Goal: Transaction & Acquisition: Purchase product/service

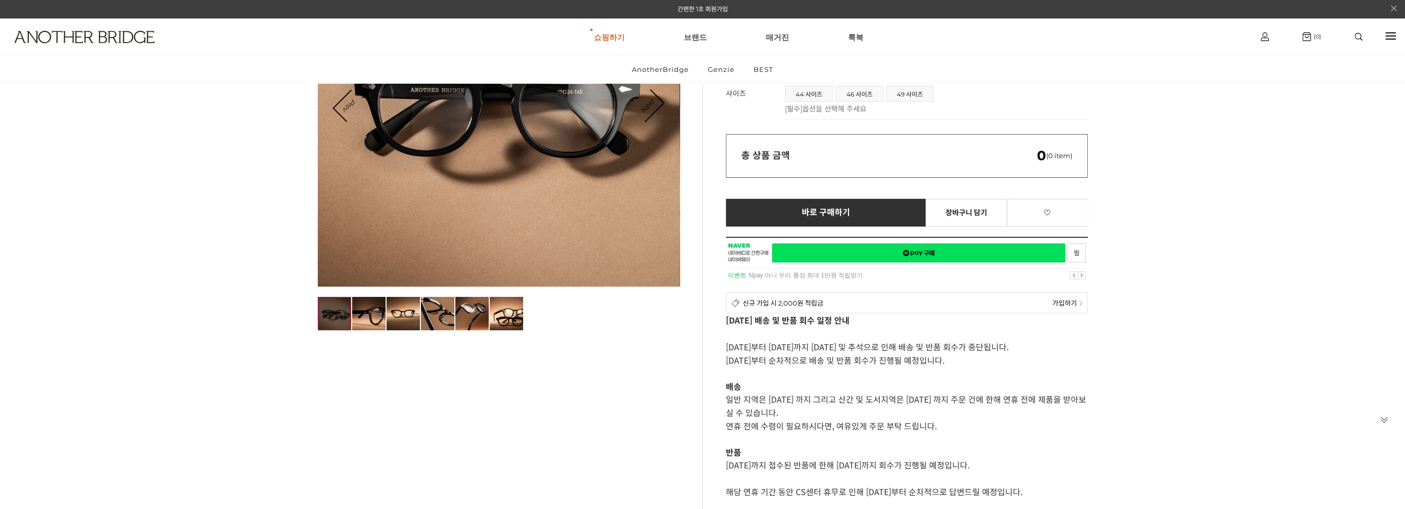
scroll to position [103, 0]
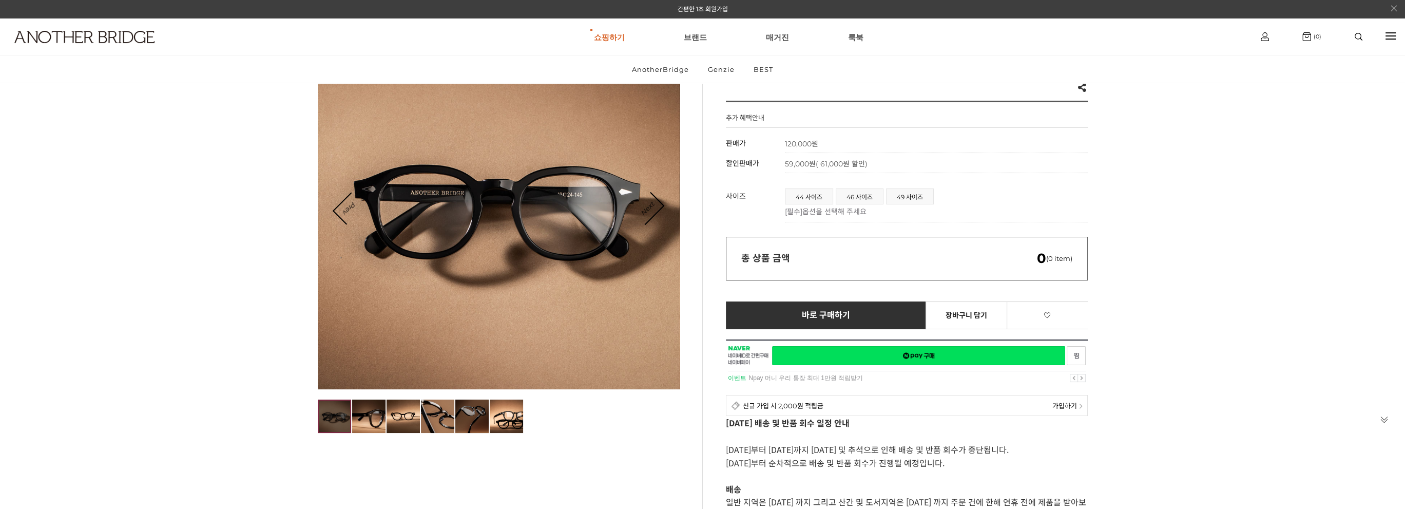
click at [469, 406] on img at bounding box center [471, 415] width 33 height 33
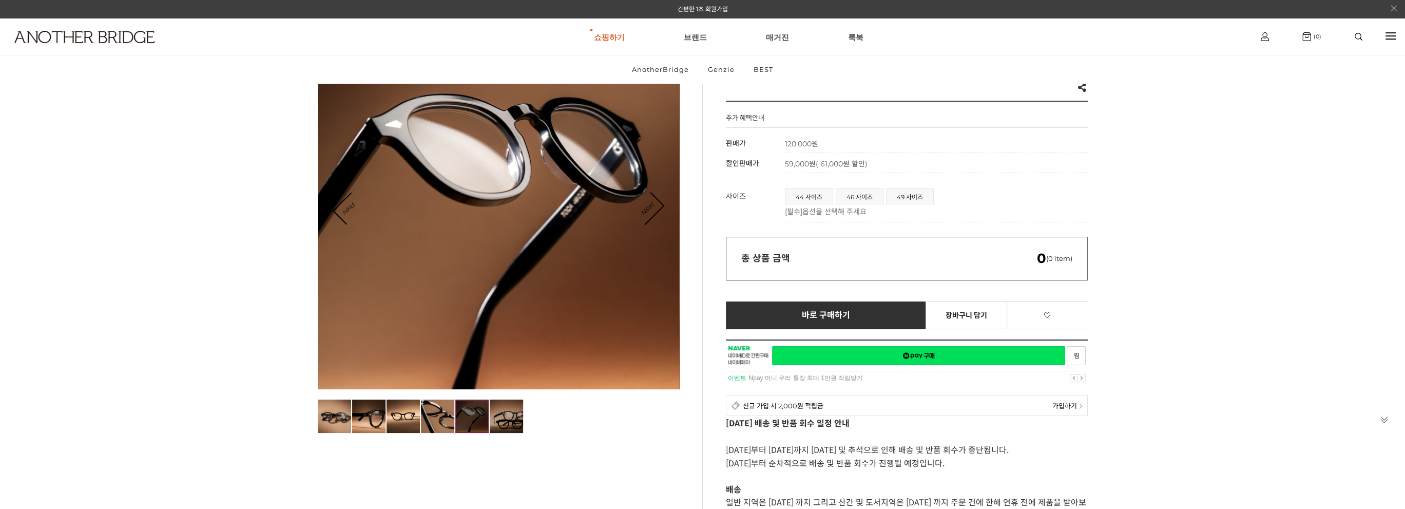
click at [517, 410] on img at bounding box center [506, 415] width 33 height 33
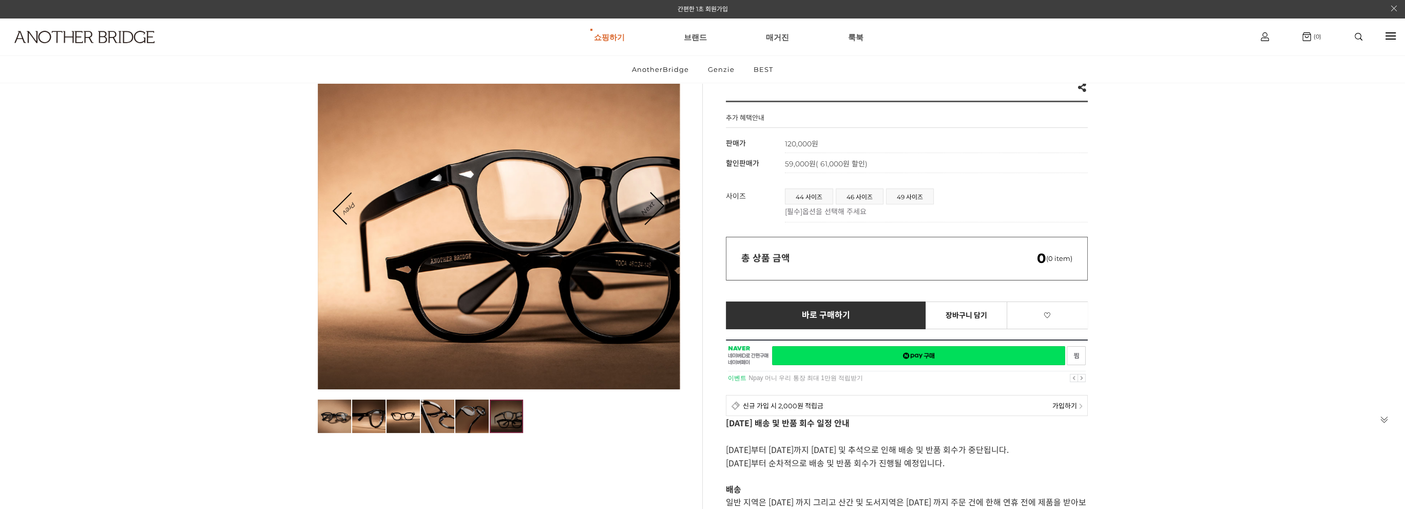
click at [476, 416] on img at bounding box center [471, 415] width 33 height 33
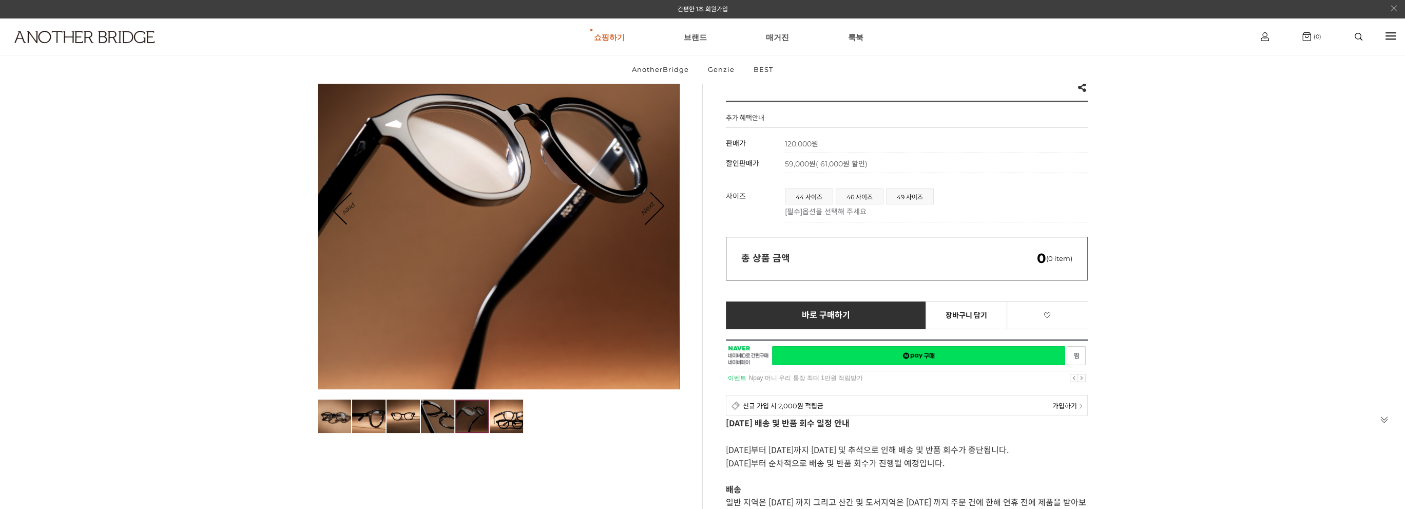
click at [439, 416] on img at bounding box center [437, 415] width 33 height 33
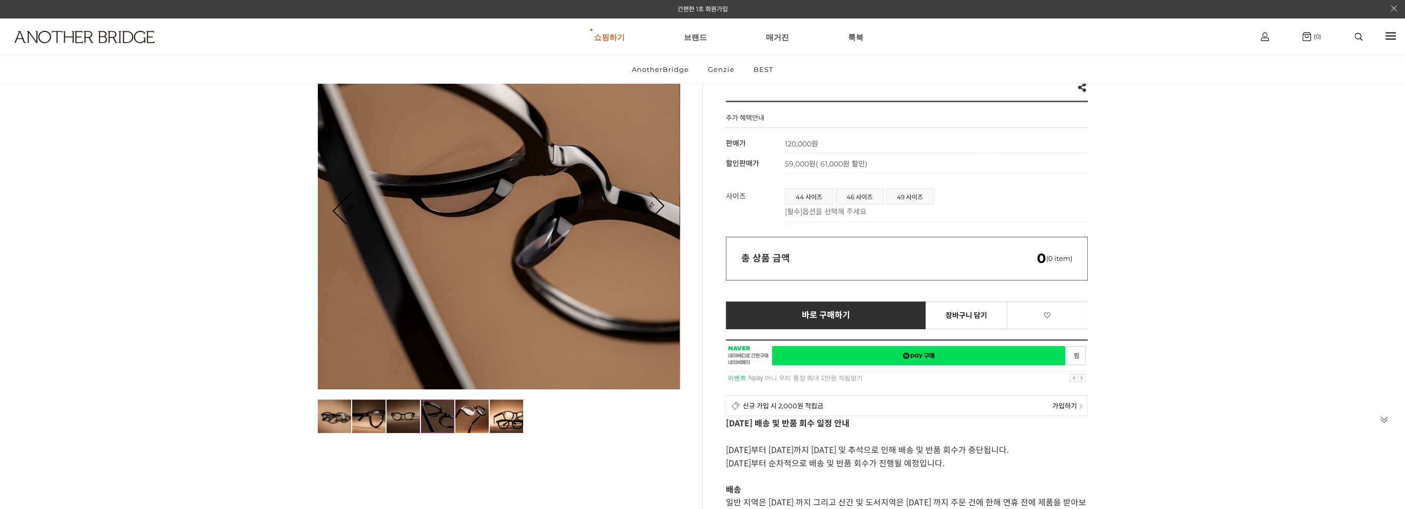
click at [409, 423] on img at bounding box center [403, 415] width 33 height 33
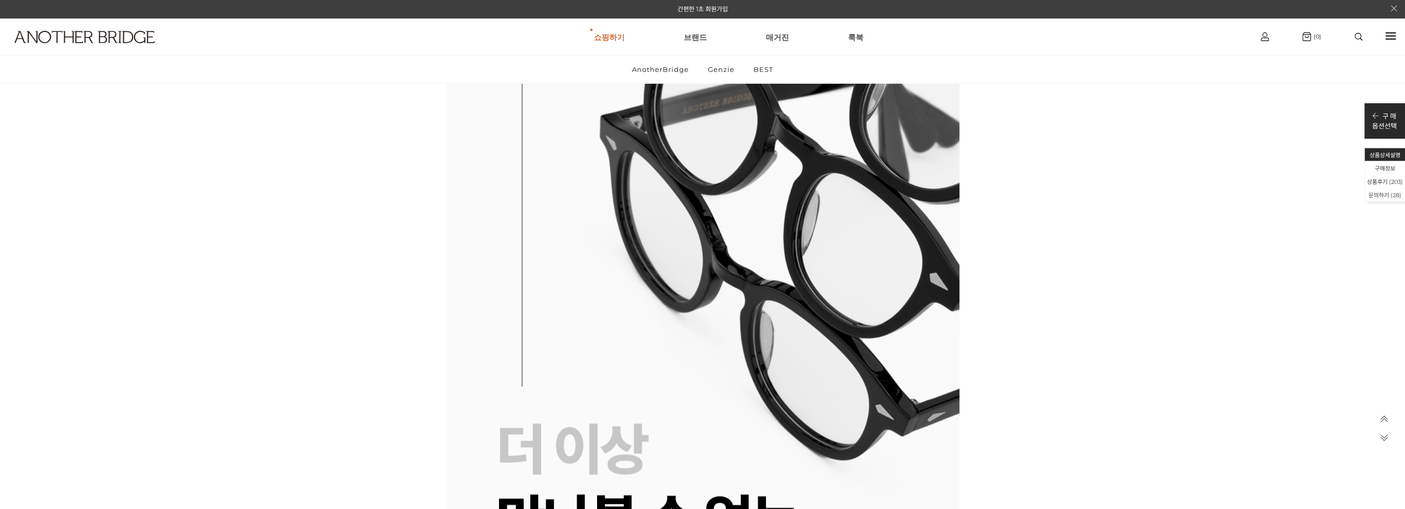
scroll to position [10062, 0]
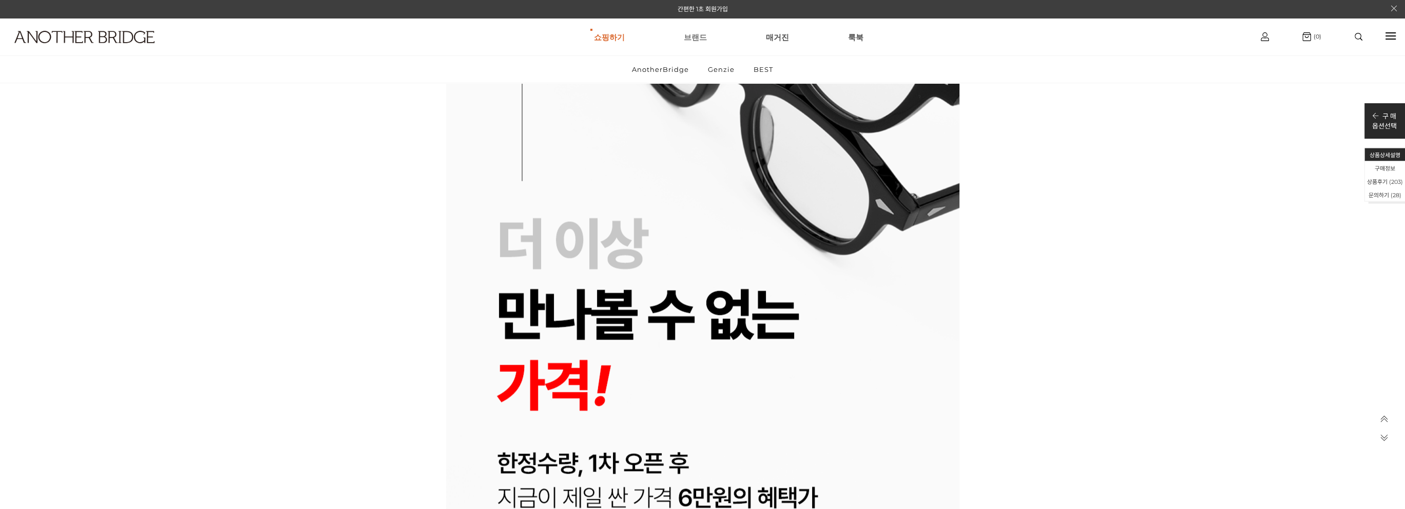
click at [700, 30] on link "브랜드" at bounding box center [695, 36] width 23 height 37
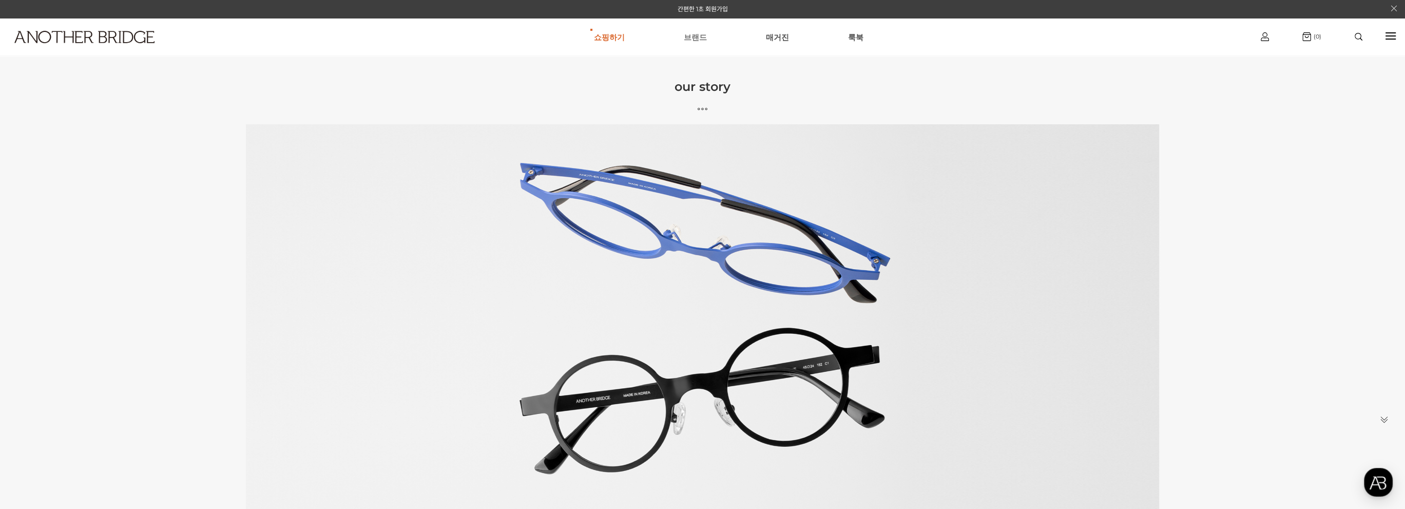
click at [697, 32] on link "브랜드" at bounding box center [695, 36] width 23 height 37
click at [76, 41] on img at bounding box center [84, 37] width 140 height 12
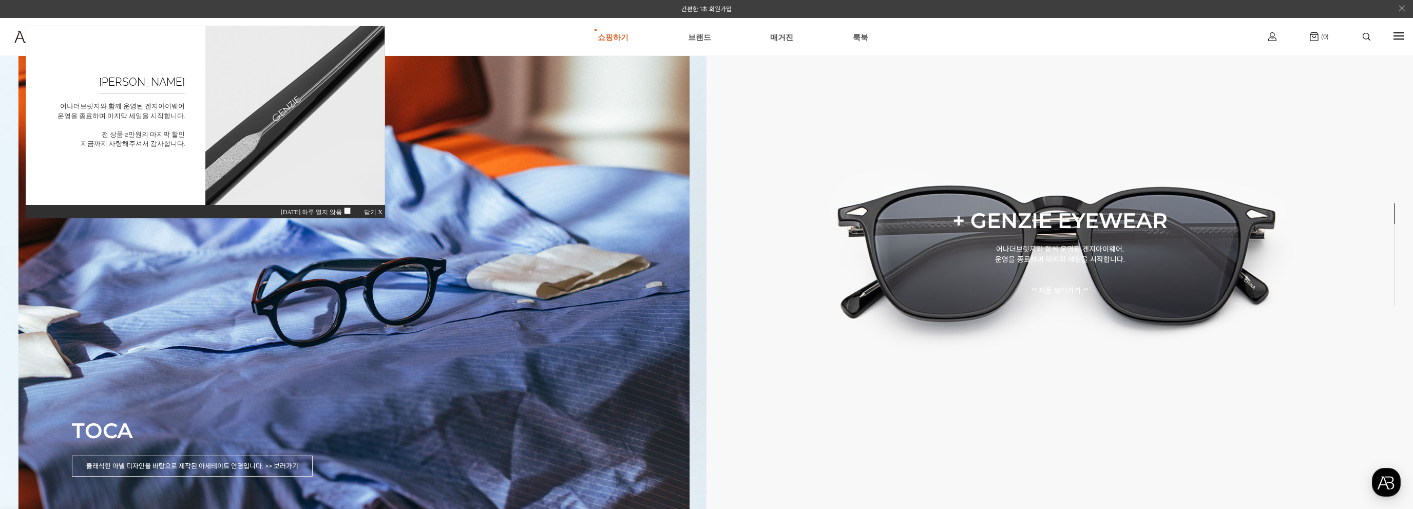
click at [374, 210] on span "닫기 X" at bounding box center [373, 211] width 18 height 7
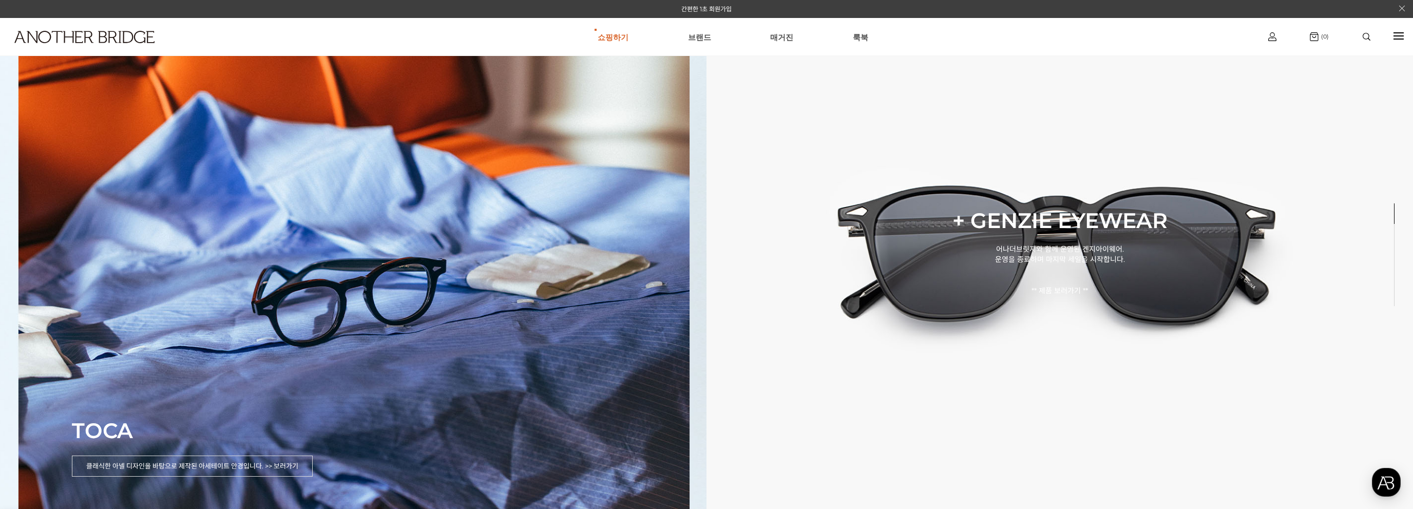
click at [689, 34] on link "브랜드" at bounding box center [699, 36] width 23 height 37
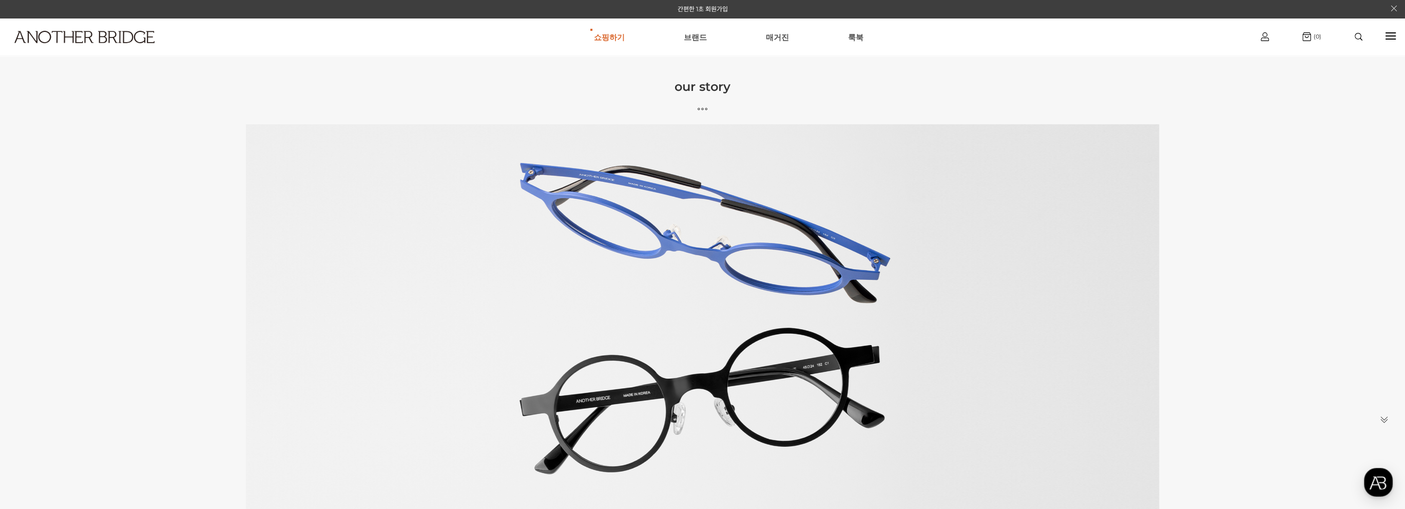
click at [1386, 40] on div at bounding box center [1391, 36] width 10 height 12
click at [1308, 90] on li "SHOP" at bounding box center [1317, 97] width 176 height 18
click at [1312, 98] on link "SHOP" at bounding box center [1317, 97] width 25 height 12
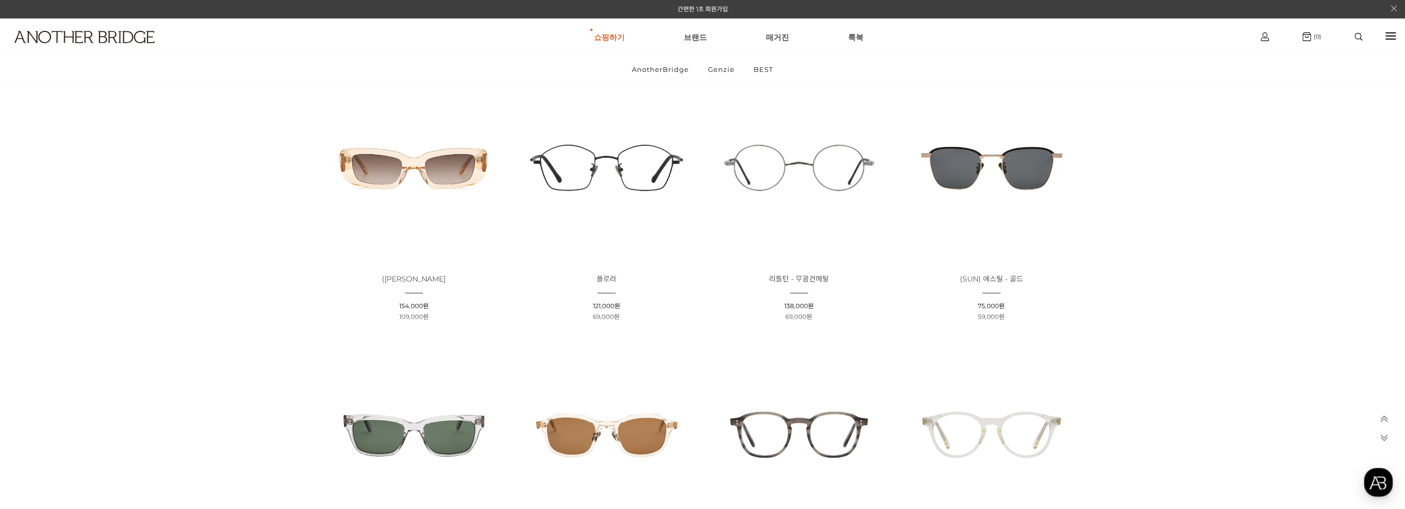
scroll to position [1129, 0]
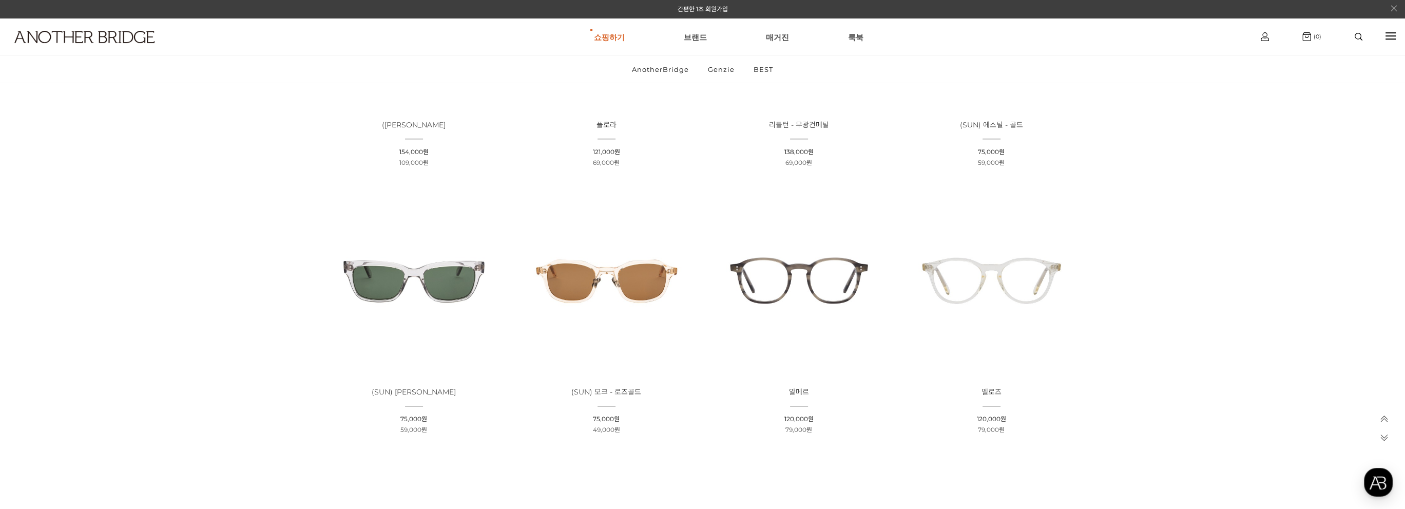
click at [610, 274] on img at bounding box center [606, 280] width 185 height 185
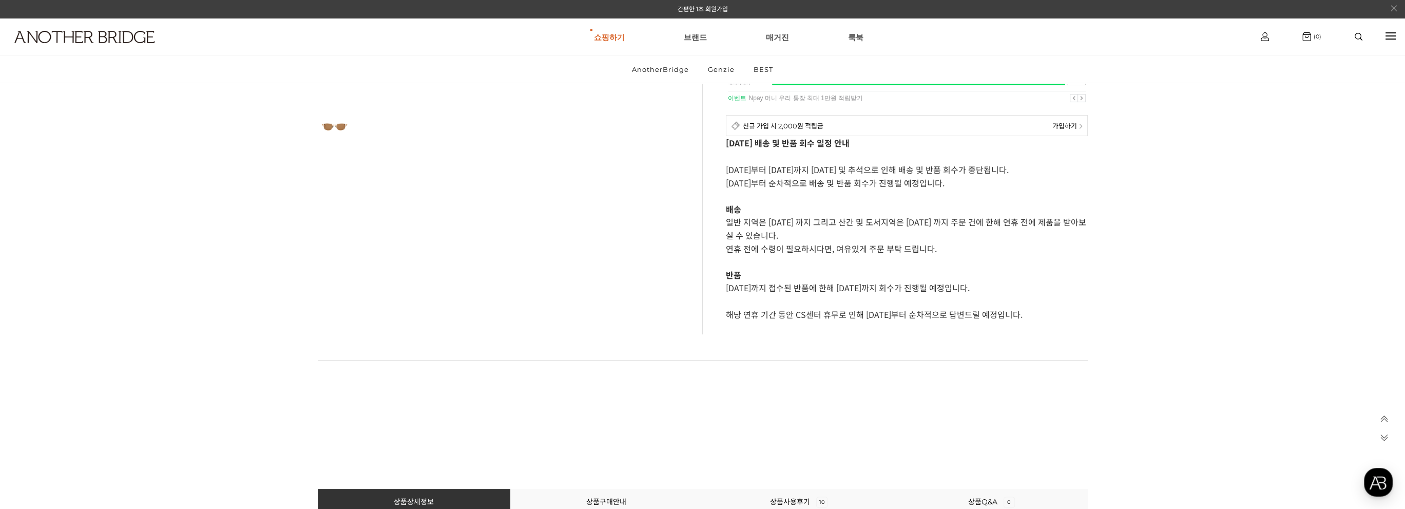
scroll to position [381, 0]
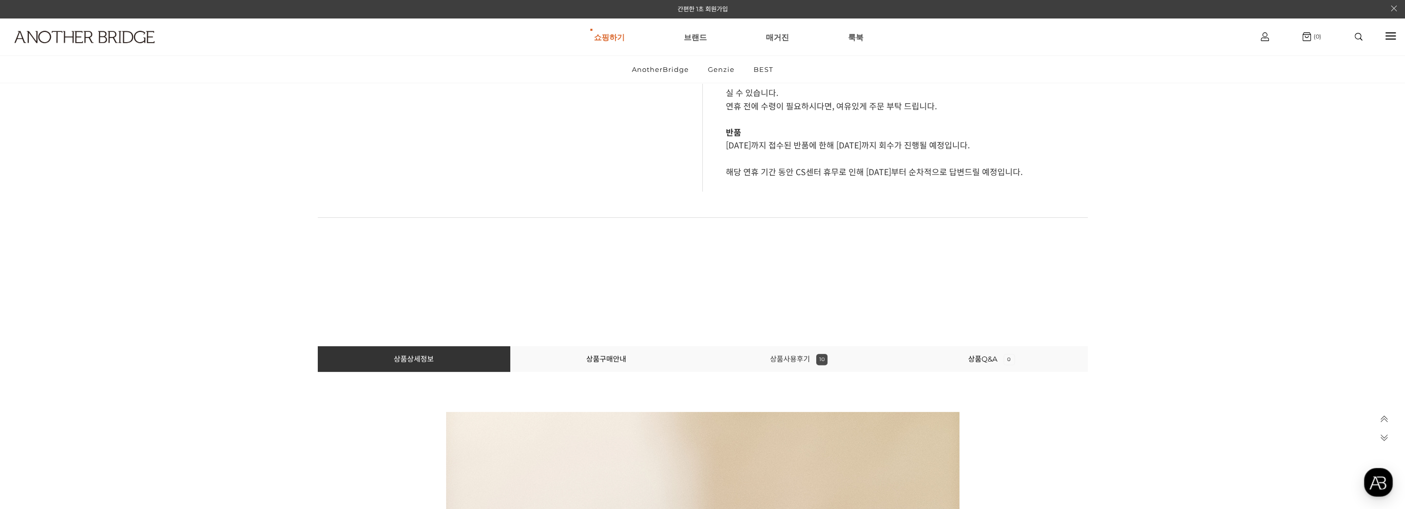
click at [801, 357] on link "상품사용후기 10" at bounding box center [798, 358] width 57 height 9
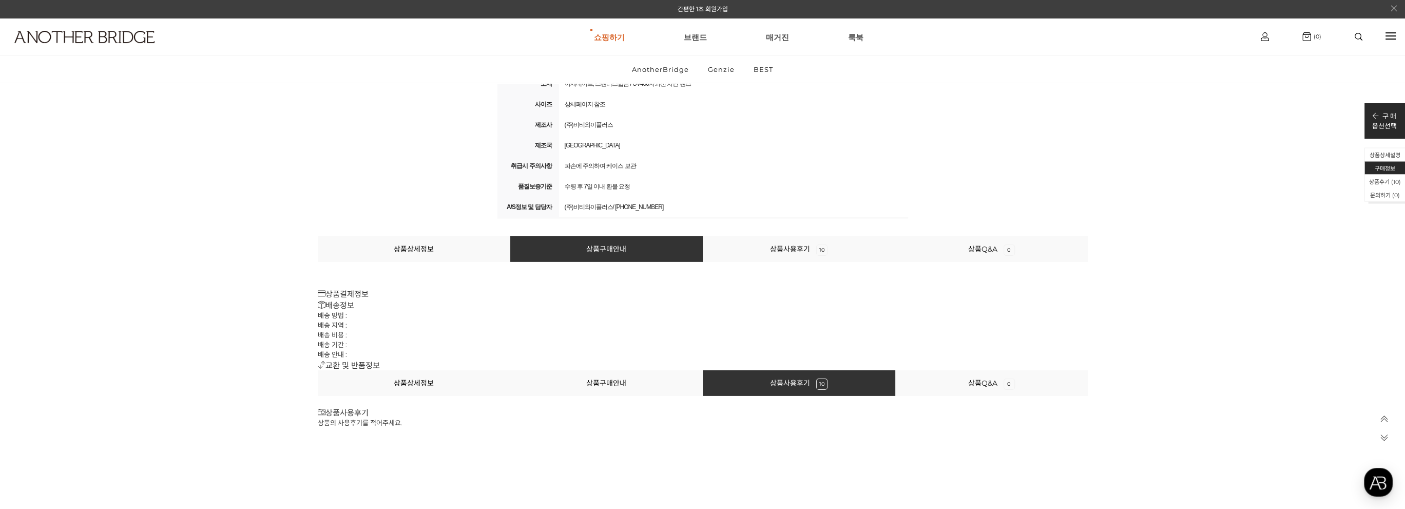
scroll to position [12923, 0]
click at [779, 250] on link "상품사용후기 10" at bounding box center [798, 248] width 57 height 9
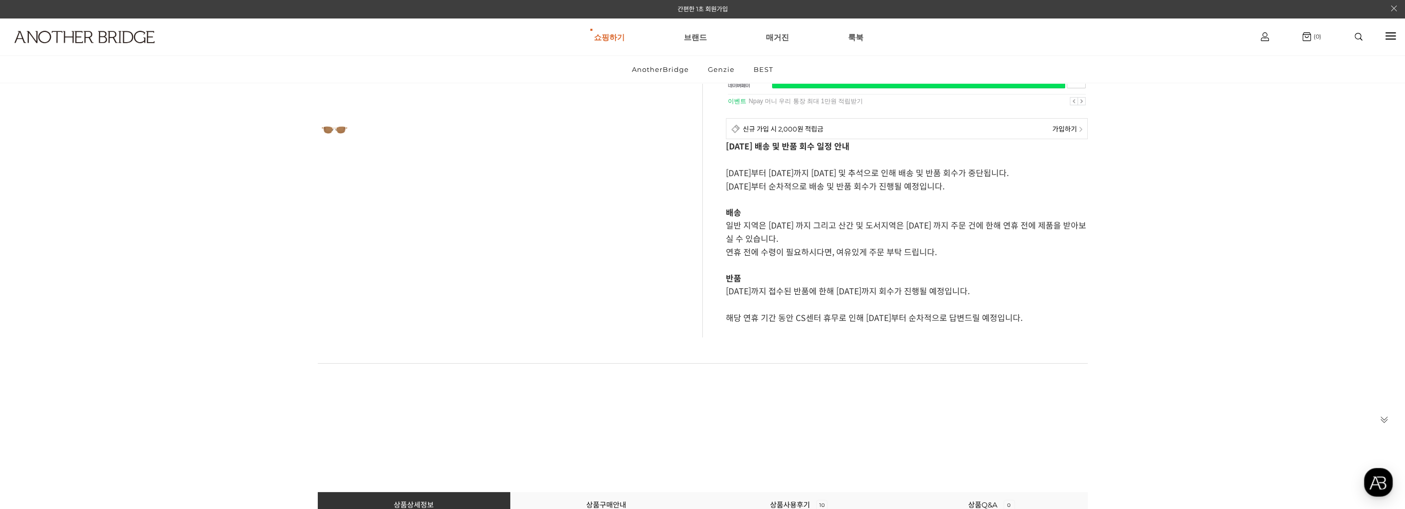
scroll to position [0, 0]
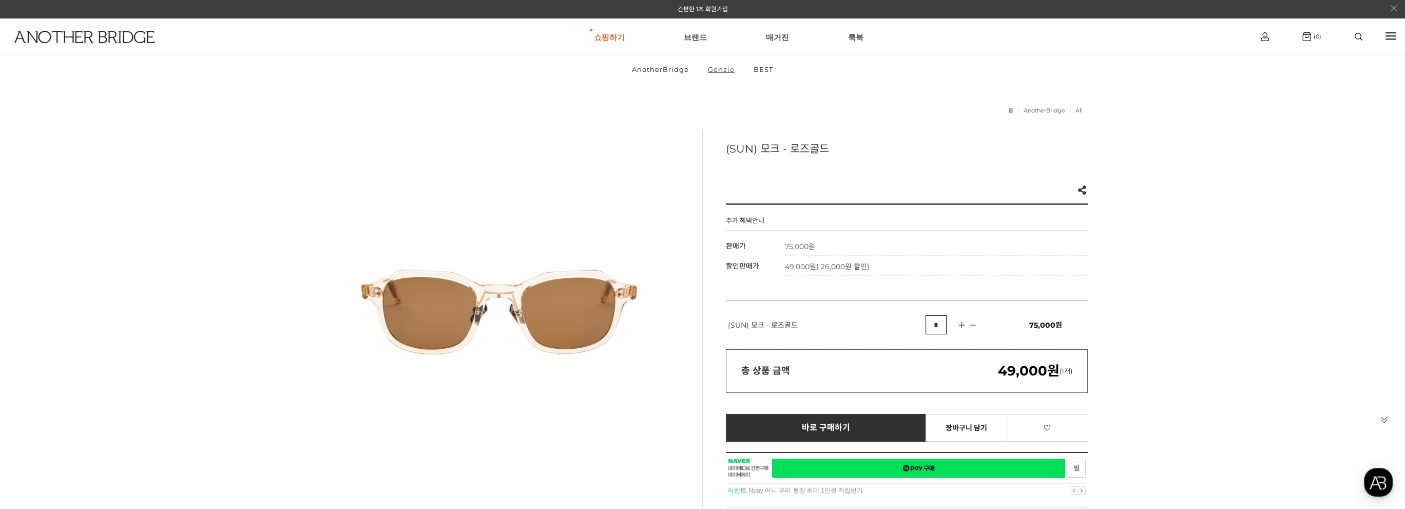
click at [733, 75] on link "Genzie" at bounding box center [721, 69] width 44 height 27
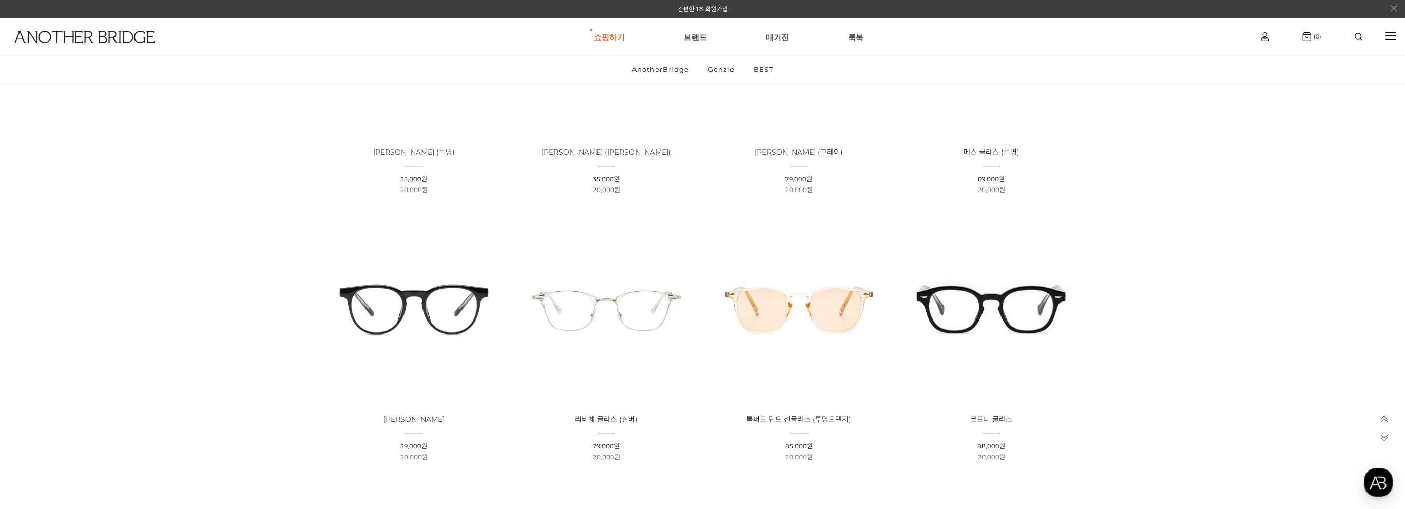
scroll to position [799, 0]
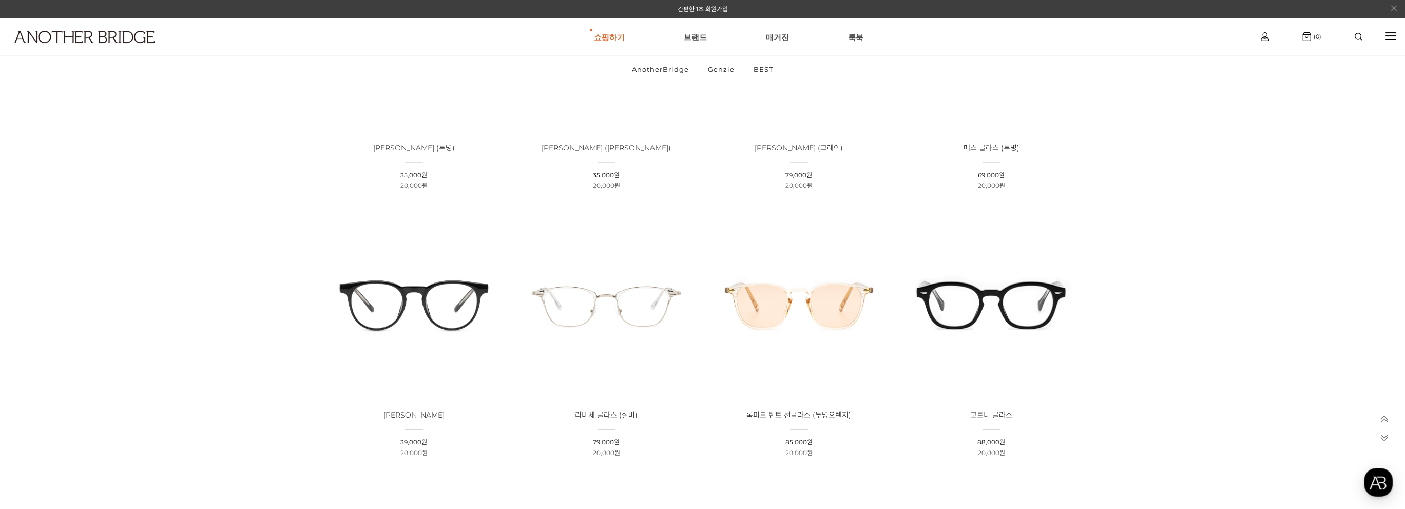
click at [975, 308] on img at bounding box center [991, 303] width 185 height 185
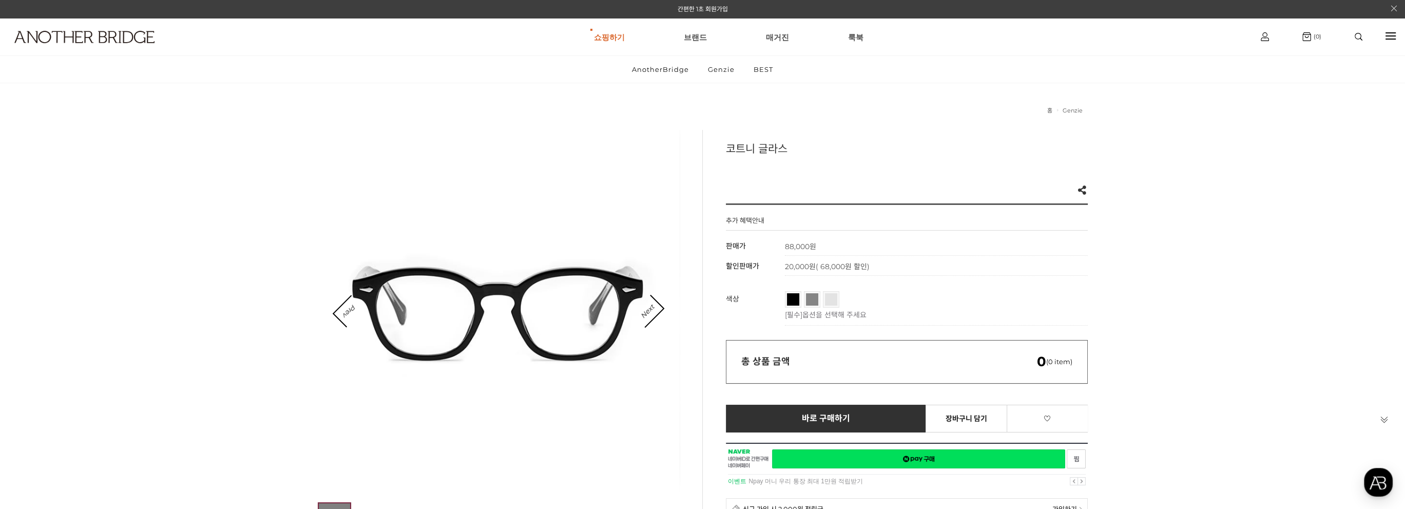
click at [811, 299] on link "투톤블랙" at bounding box center [812, 299] width 12 height 12
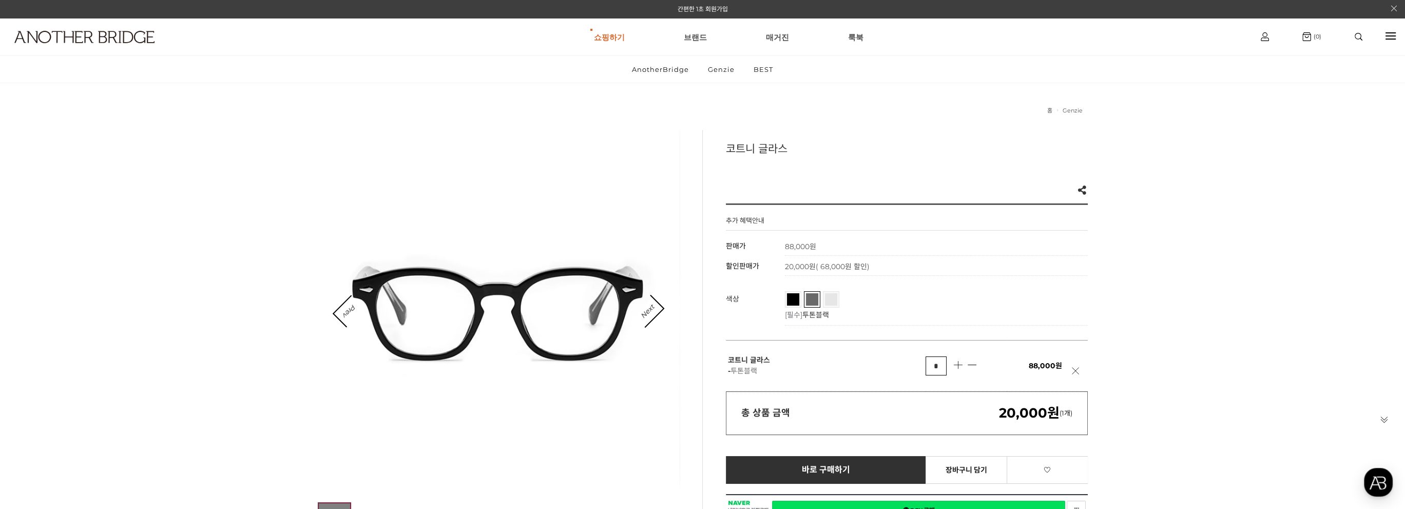
click at [832, 300] on link "투명그레이" at bounding box center [831, 299] width 12 height 12
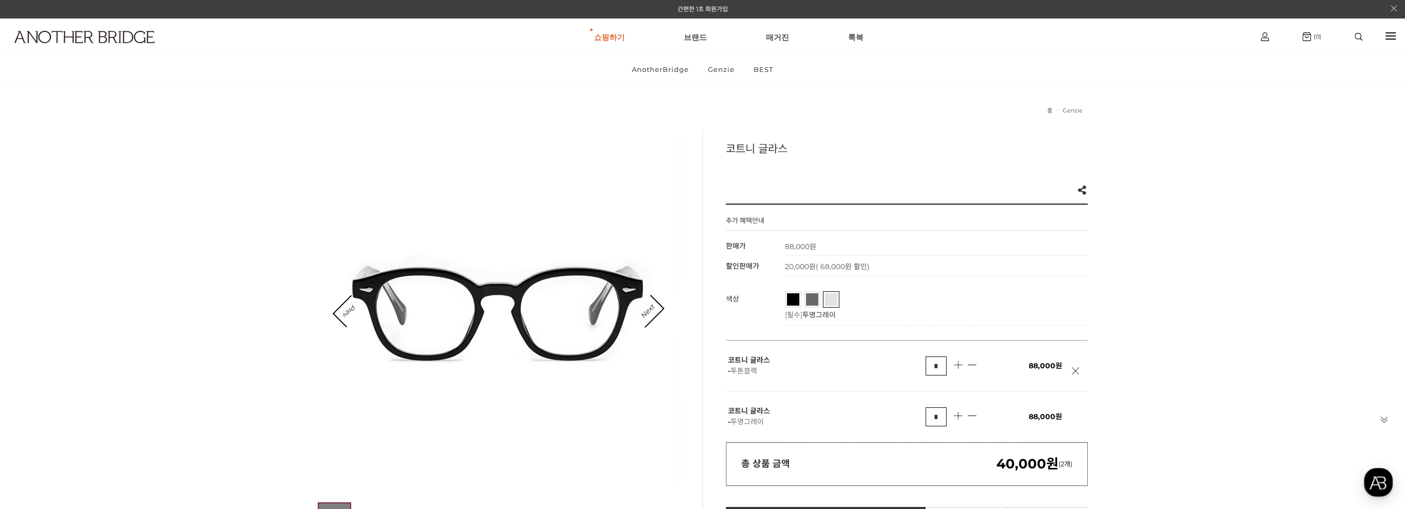
click at [1074, 369] on link at bounding box center [1078, 376] width 13 height 18
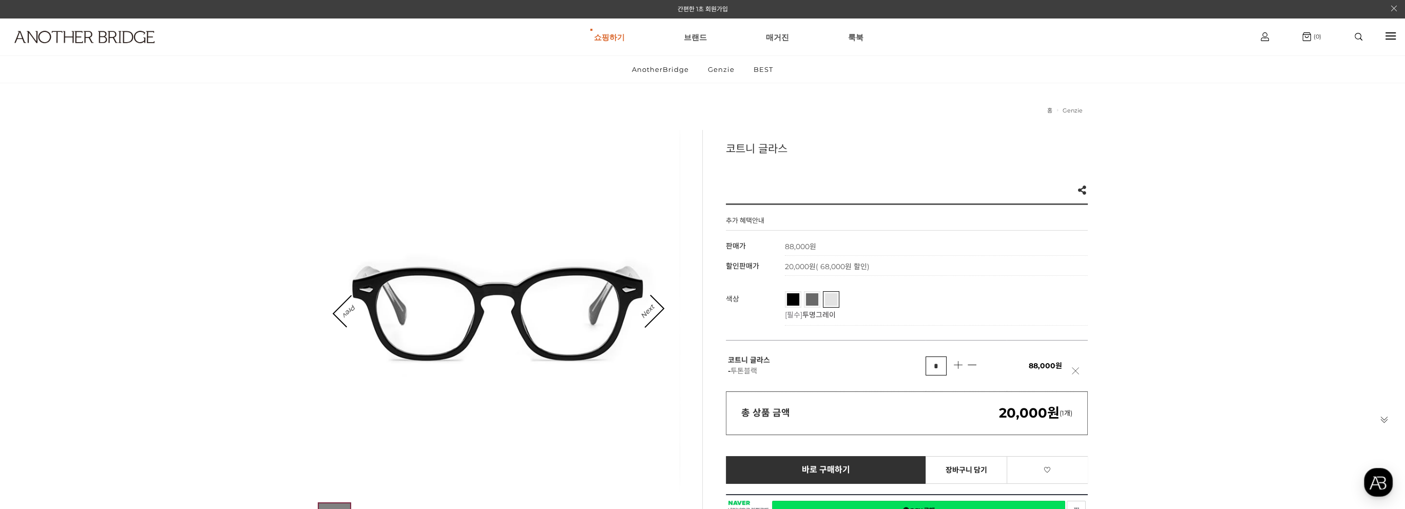
click at [1074, 370] on link at bounding box center [1078, 376] width 13 height 18
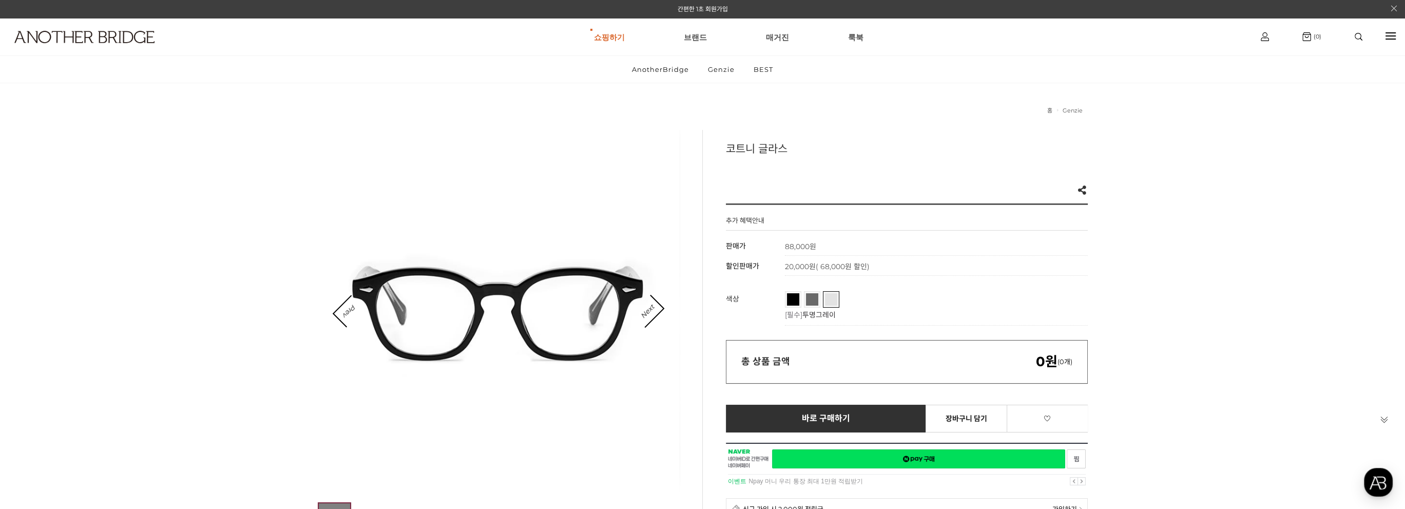
click at [805, 299] on li "투톤블랙" at bounding box center [812, 299] width 16 height 16
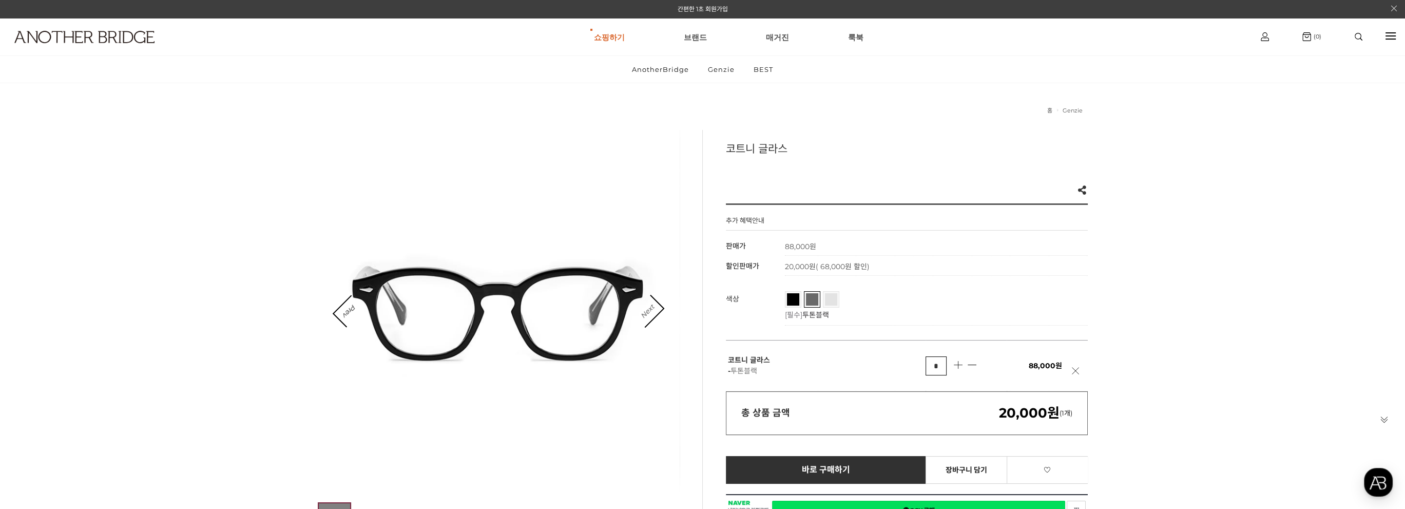
click at [661, 310] on link "Next" at bounding box center [647, 311] width 32 height 32
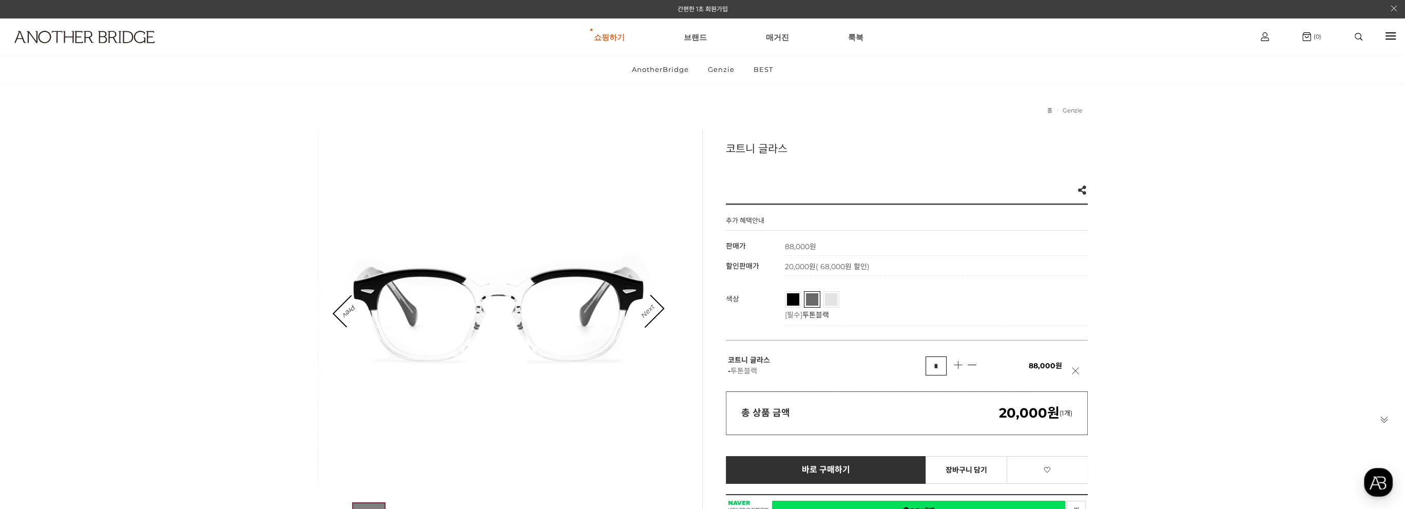
click at [661, 310] on link "Next" at bounding box center [647, 311] width 32 height 32
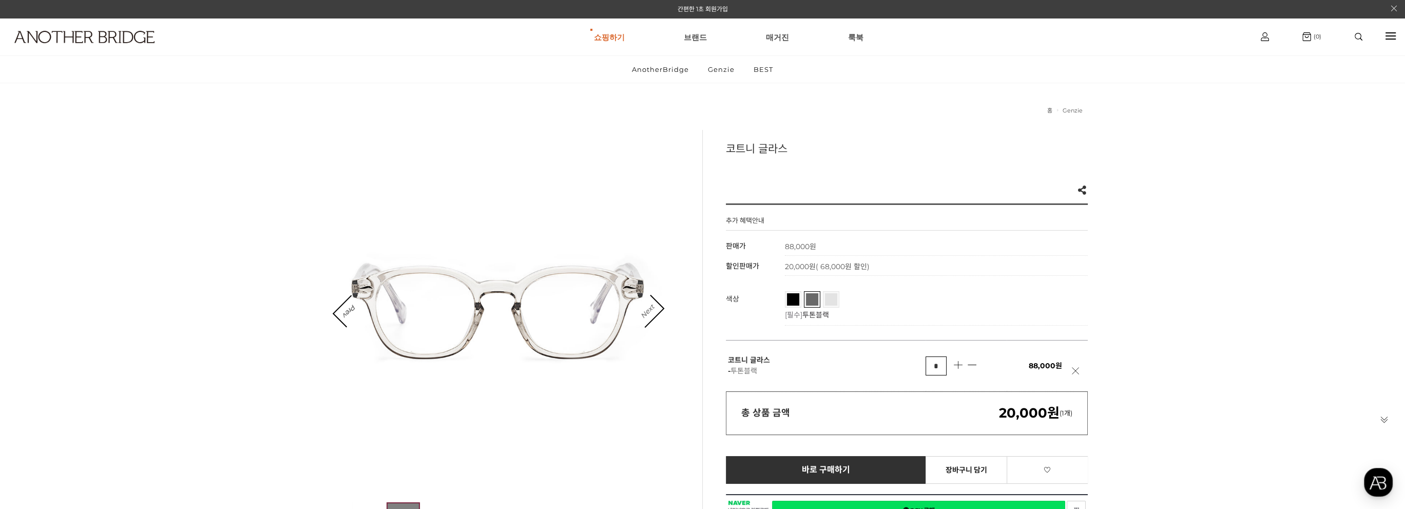
click at [661, 310] on link "Next" at bounding box center [647, 311] width 32 height 32
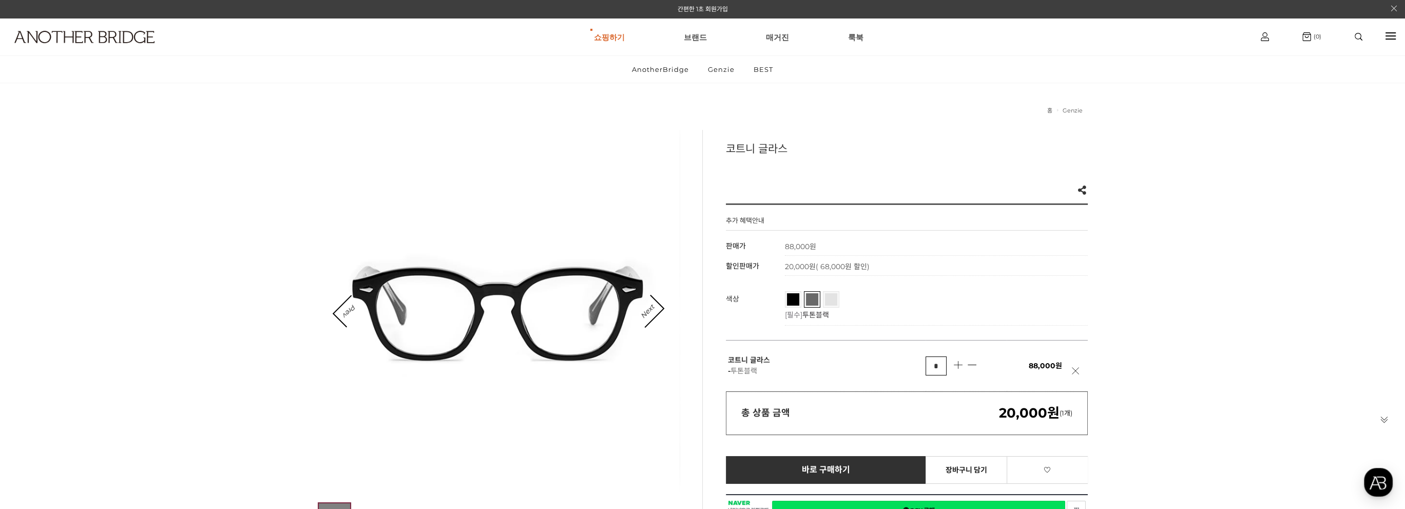
click at [800, 299] on li "블랙" at bounding box center [793, 299] width 16 height 16
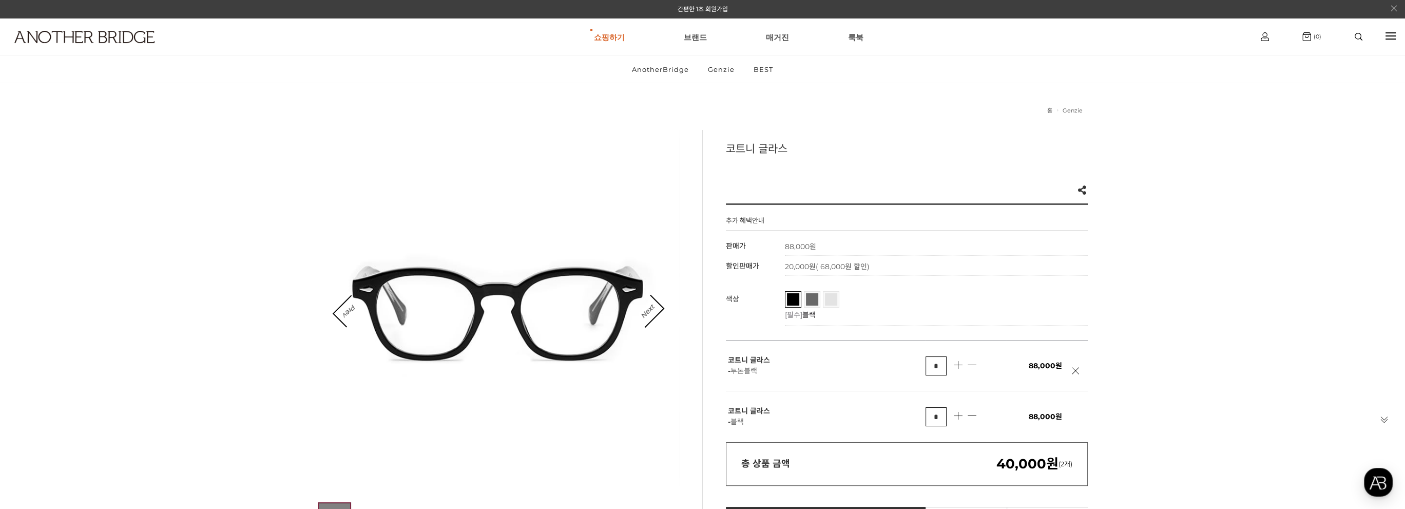
click at [1074, 369] on link at bounding box center [1078, 376] width 13 height 18
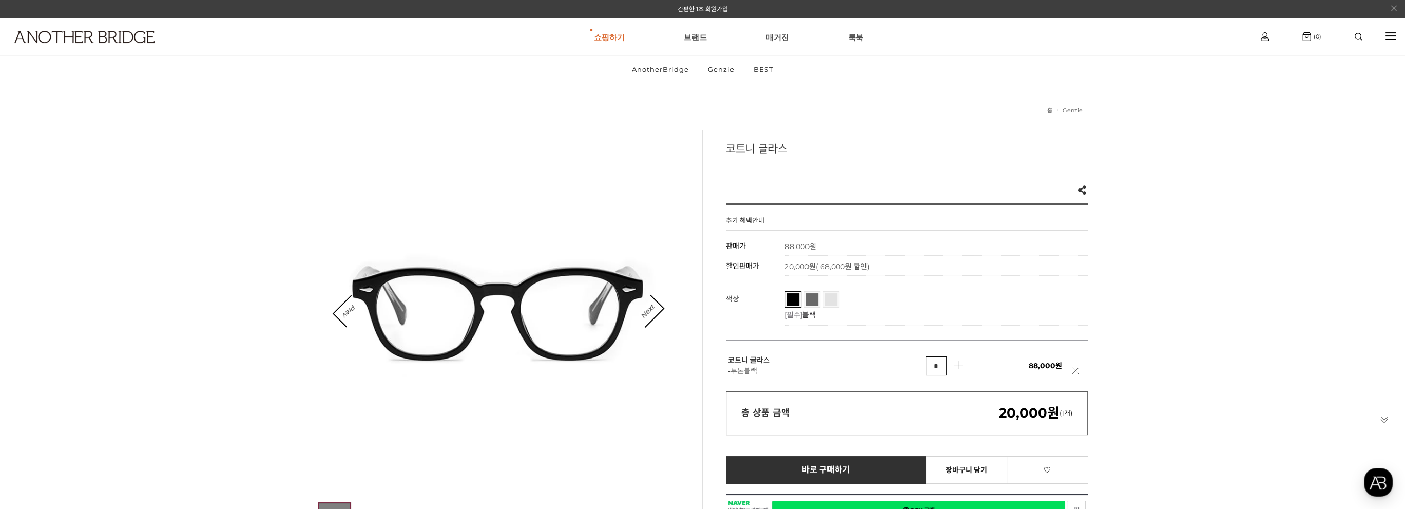
click at [1074, 369] on link at bounding box center [1078, 376] width 13 height 18
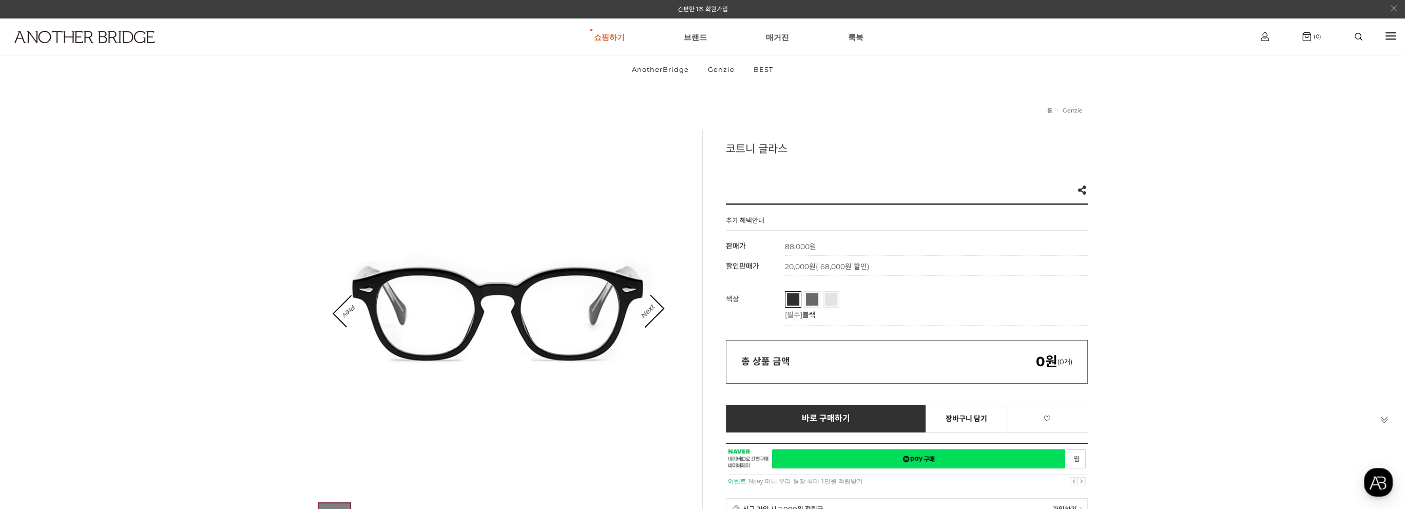
click at [797, 295] on span "블랙" at bounding box center [803, 296] width 32 height 6
click at [794, 299] on link "블랙" at bounding box center [793, 299] width 12 height 12
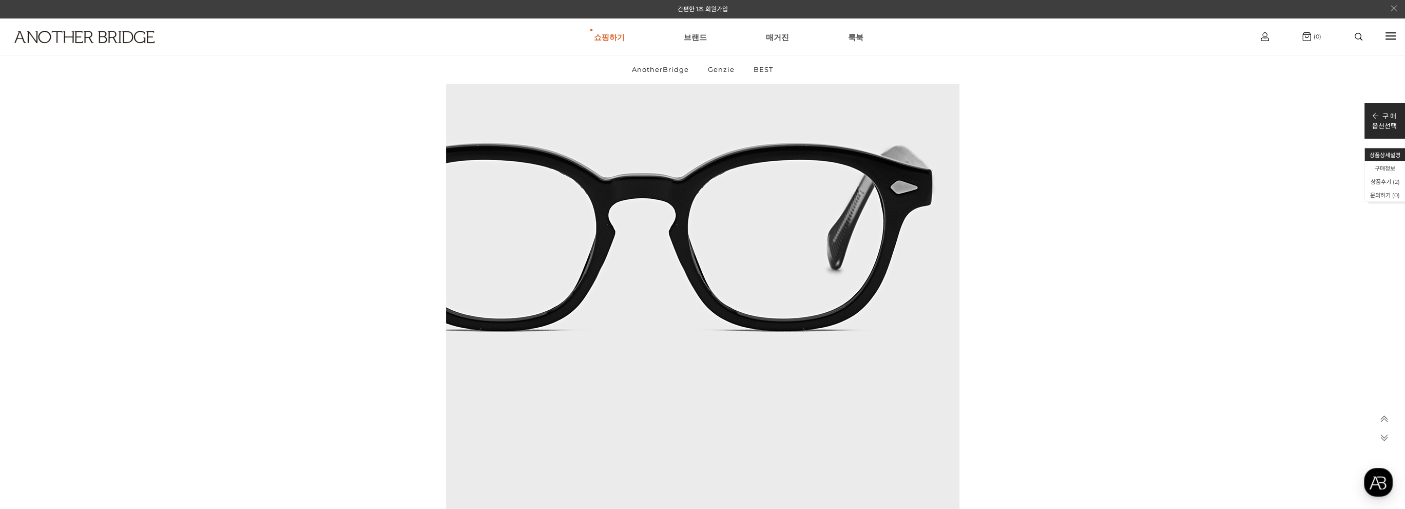
scroll to position [7290, 0]
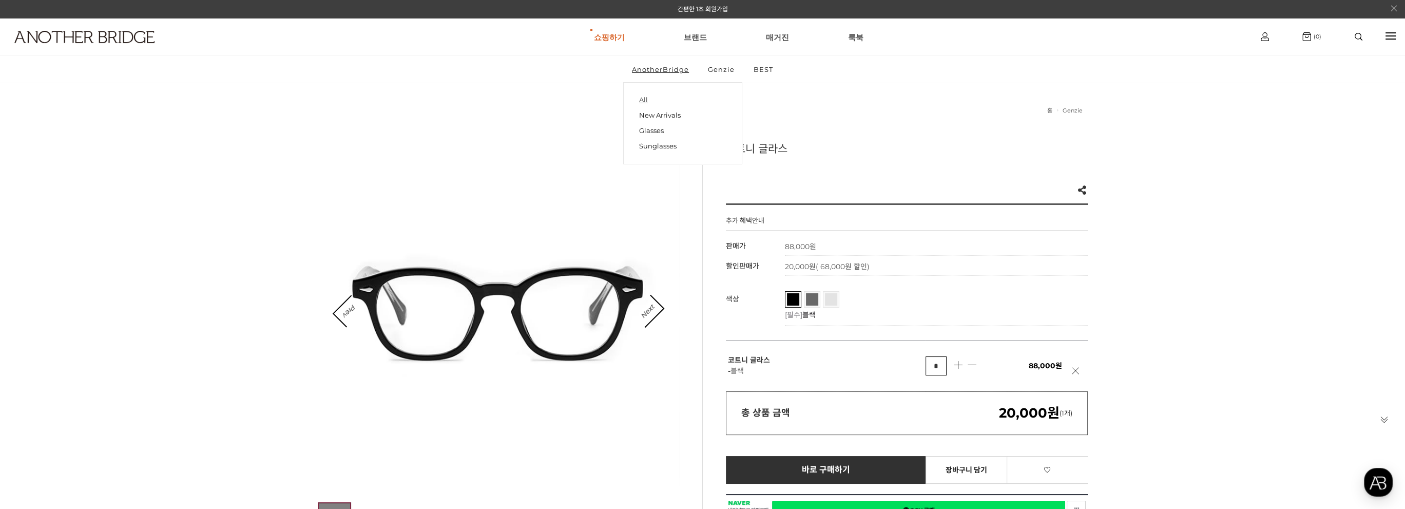
click at [646, 100] on link "All" at bounding box center [682, 100] width 87 height 14
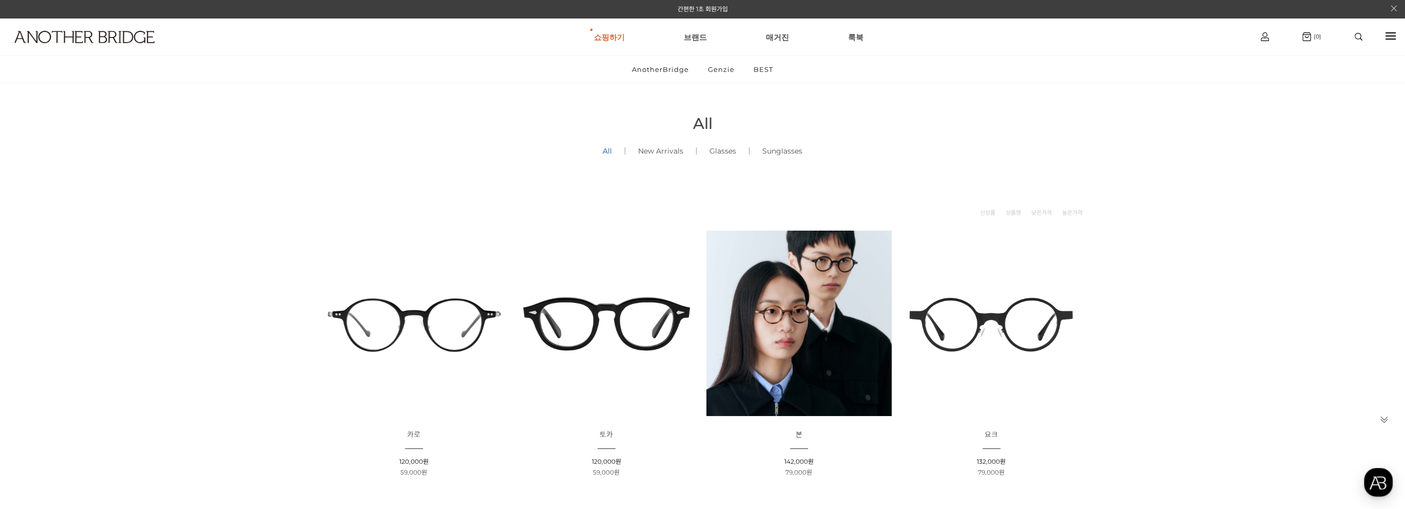
click at [612, 328] on img at bounding box center [606, 323] width 185 height 185
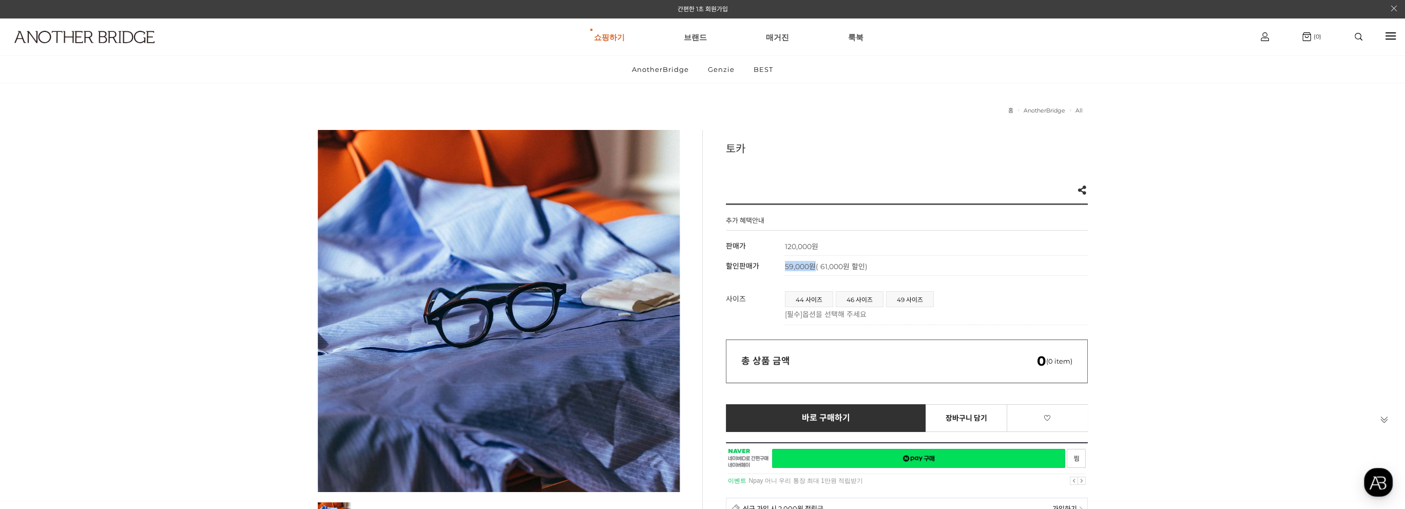
drag, startPoint x: 782, startPoint y: 266, endPoint x: 815, endPoint y: 267, distance: 32.4
click at [815, 267] on tr "할인판매가 59,000원 ( 61,000원 할인)" at bounding box center [907, 266] width 362 height 20
click at [862, 298] on span "46 사이즈" at bounding box center [859, 299] width 47 height 15
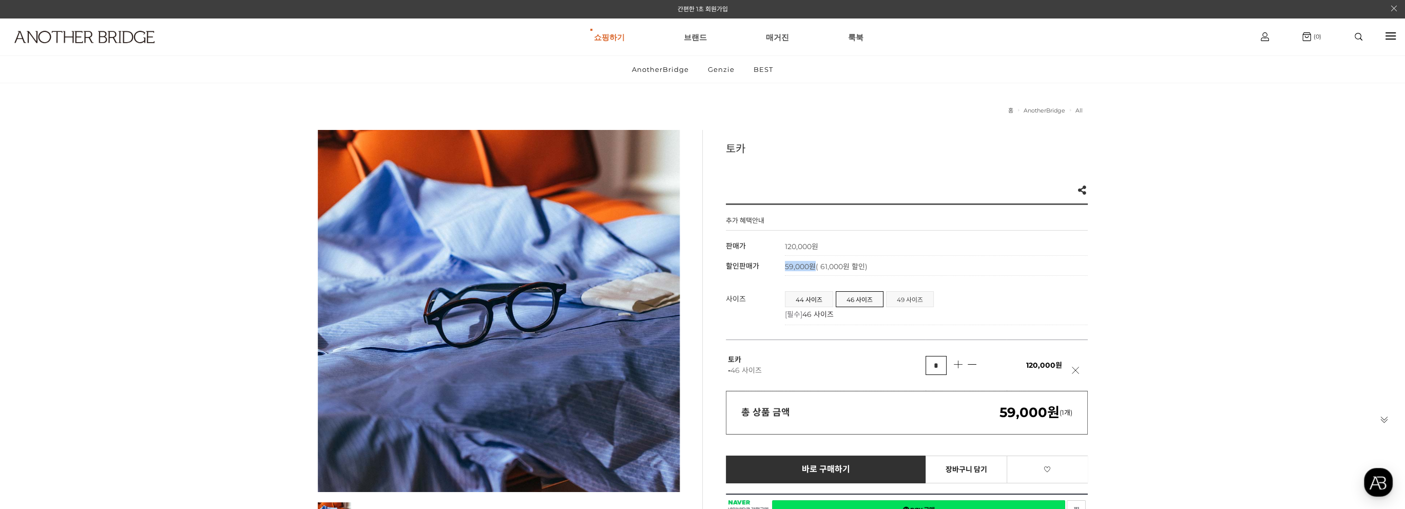
click at [910, 297] on span "49 사이즈" at bounding box center [910, 299] width 47 height 15
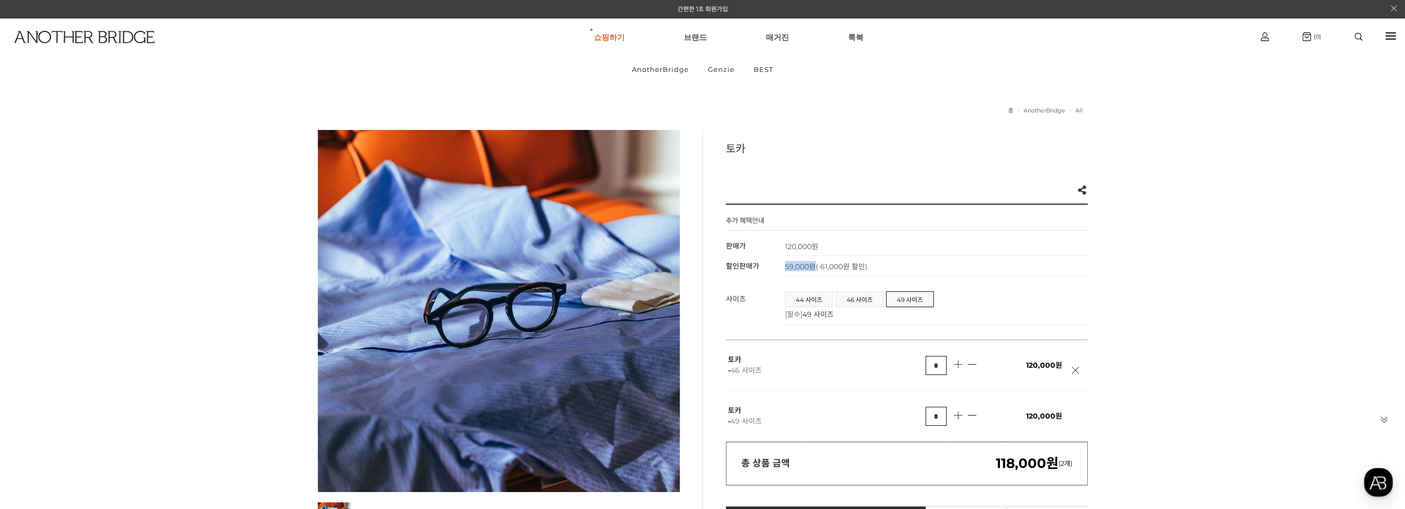
click at [1074, 369] on link at bounding box center [1078, 376] width 13 height 18
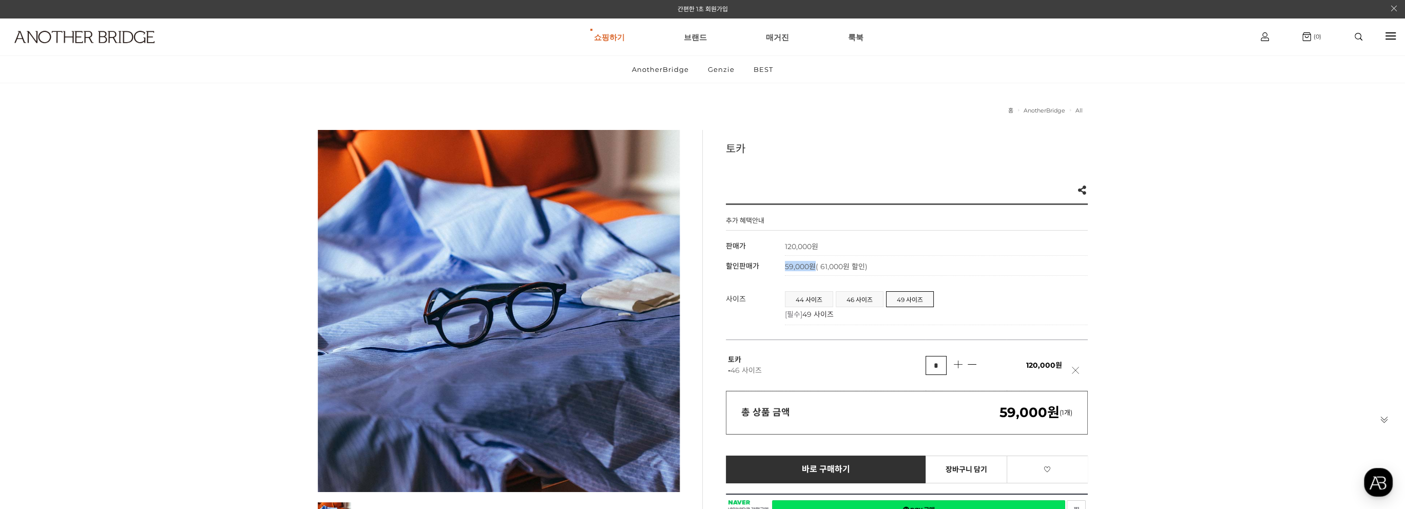
click at [1074, 368] on link at bounding box center [1078, 376] width 13 height 18
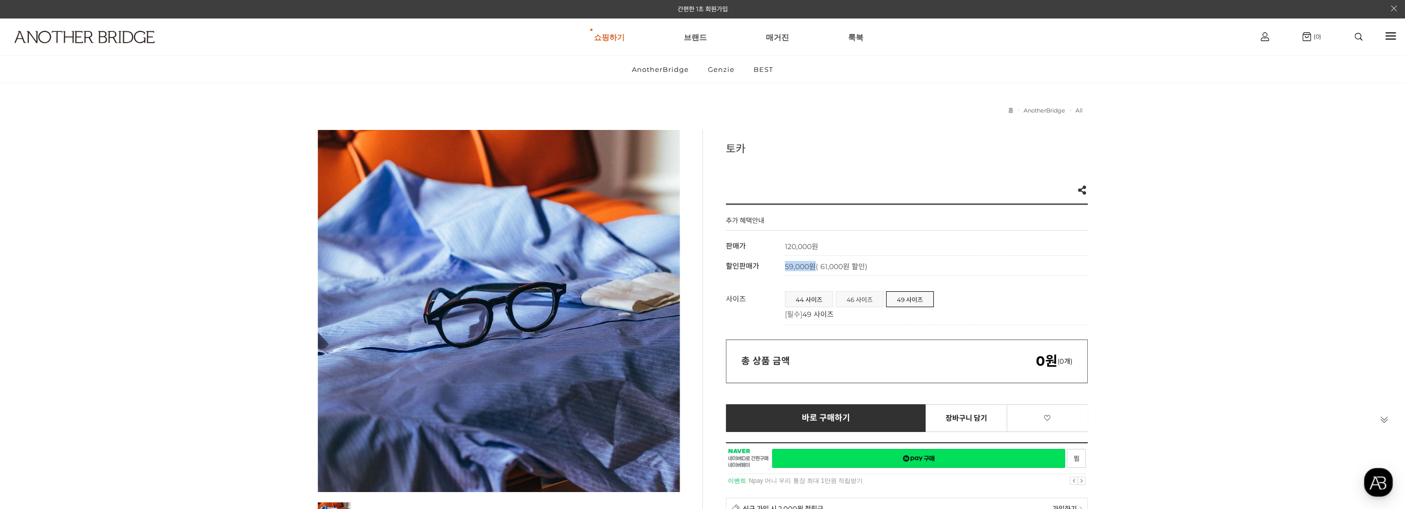
click at [857, 297] on span "46 사이즈" at bounding box center [859, 299] width 47 height 15
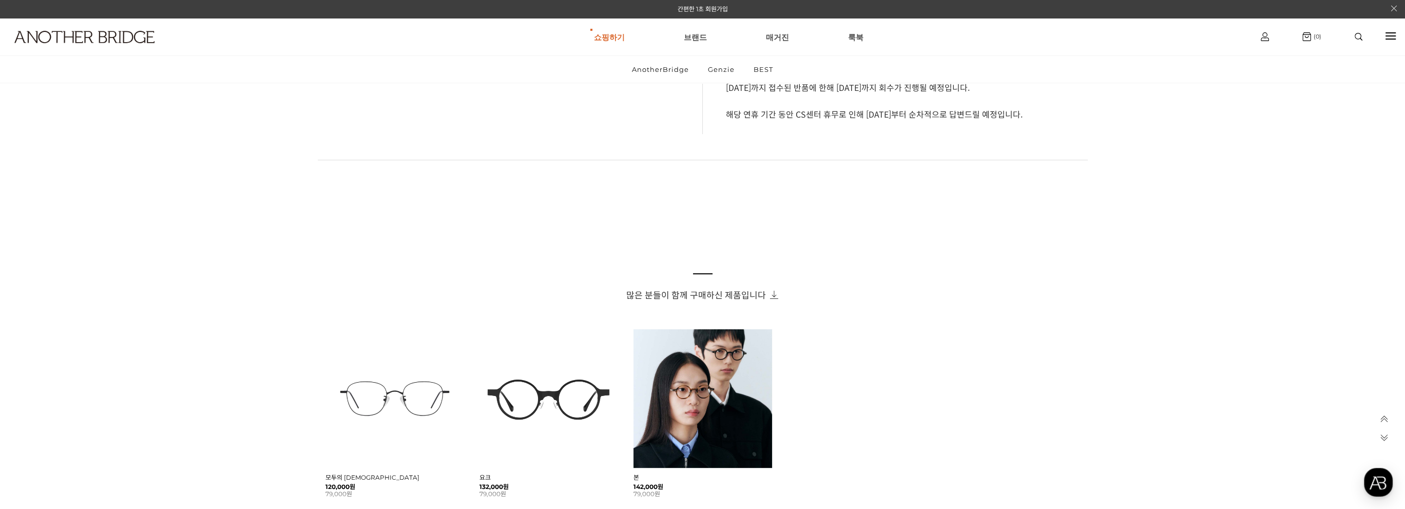
scroll to position [719, 0]
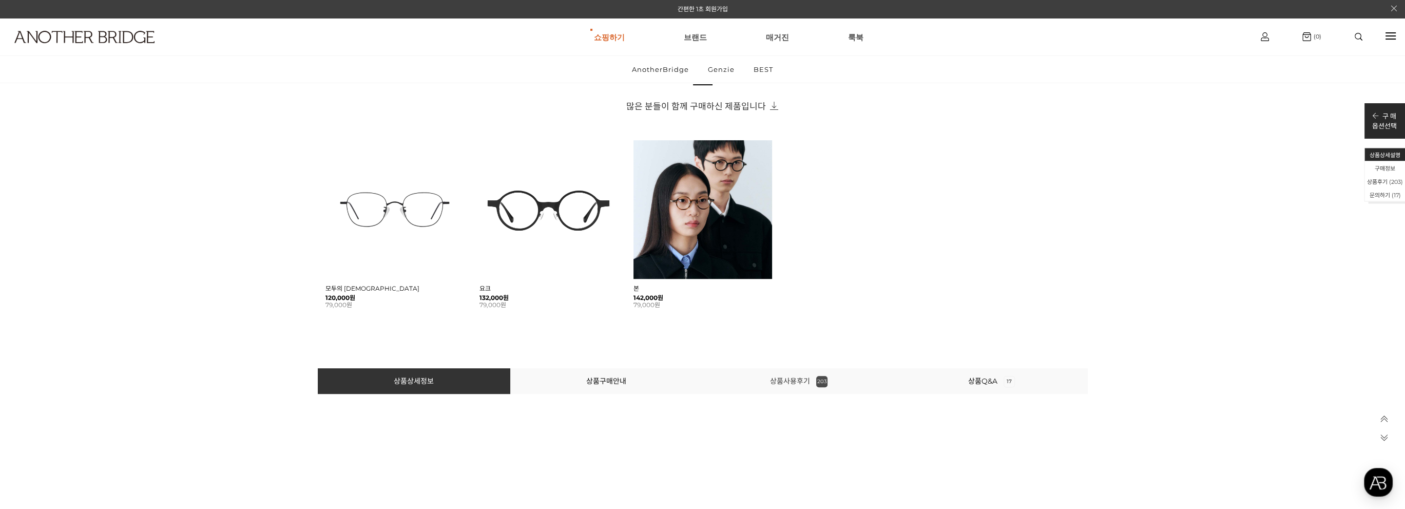
click at [788, 378] on link "상품사용후기 203" at bounding box center [798, 380] width 57 height 9
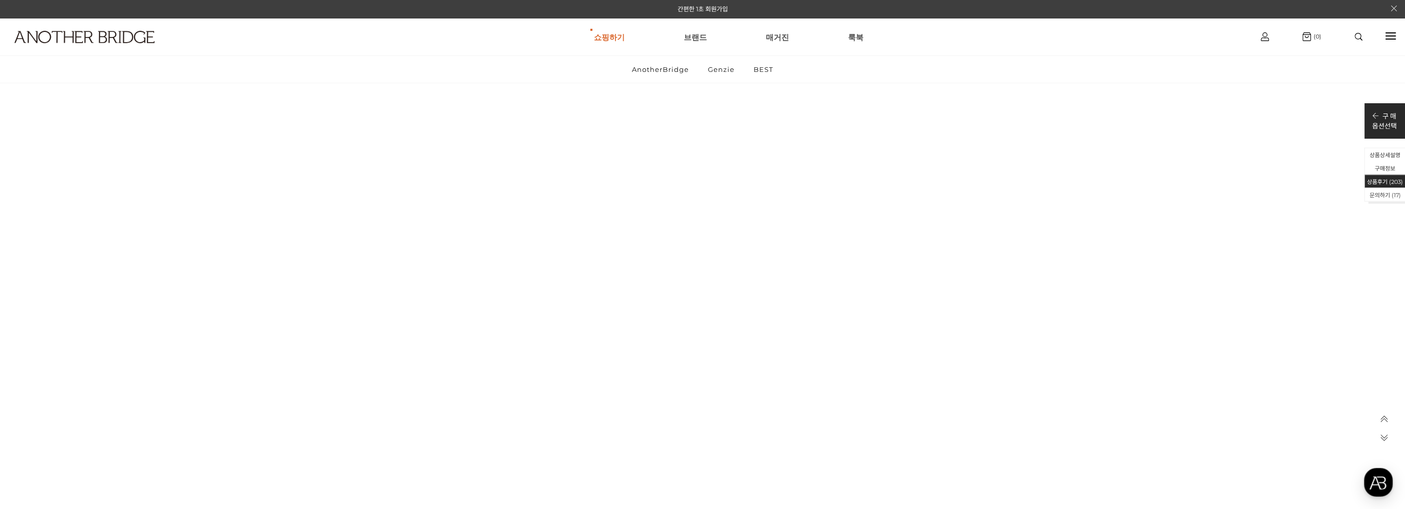
scroll to position [22148, 0]
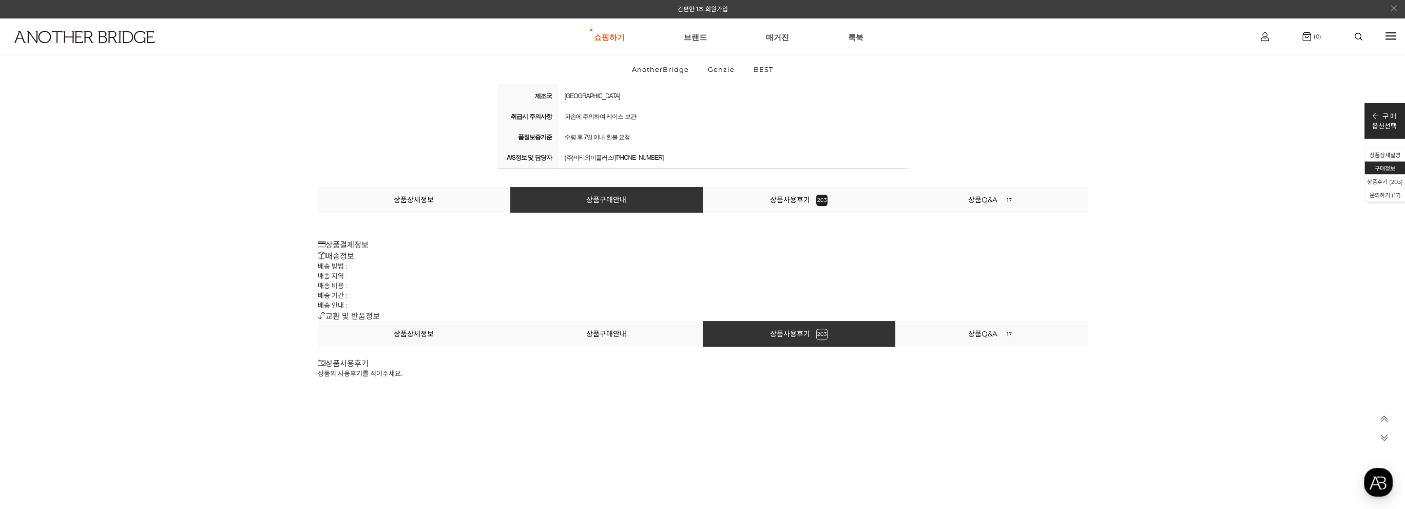
click at [809, 187] on li "상품사용후기 203" at bounding box center [799, 200] width 193 height 26
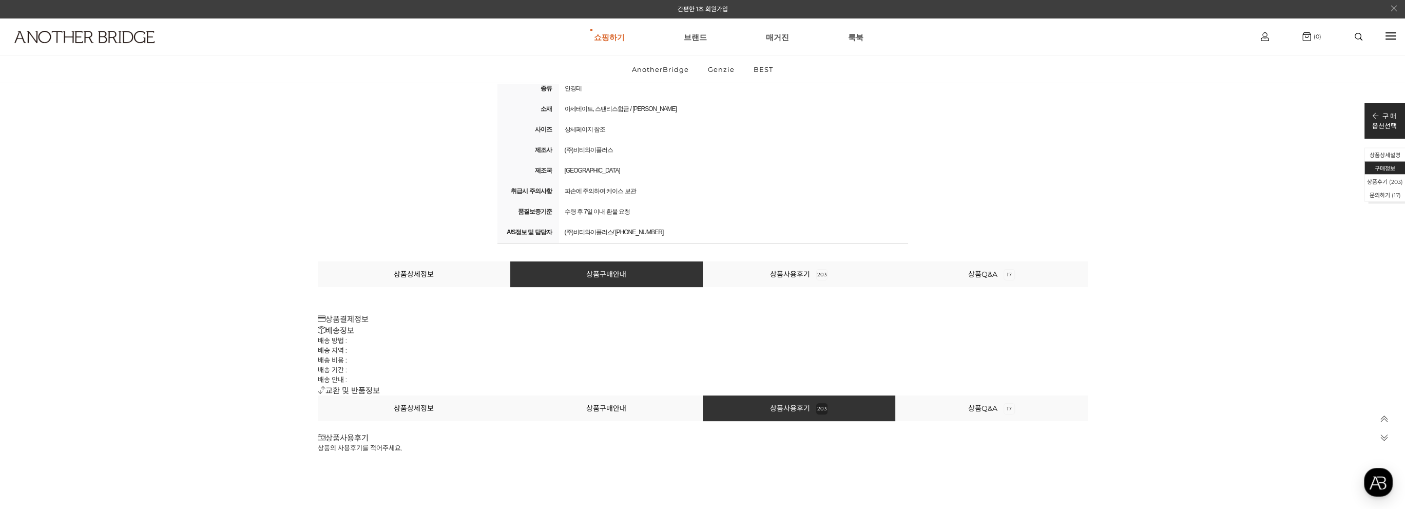
scroll to position [21583, 0]
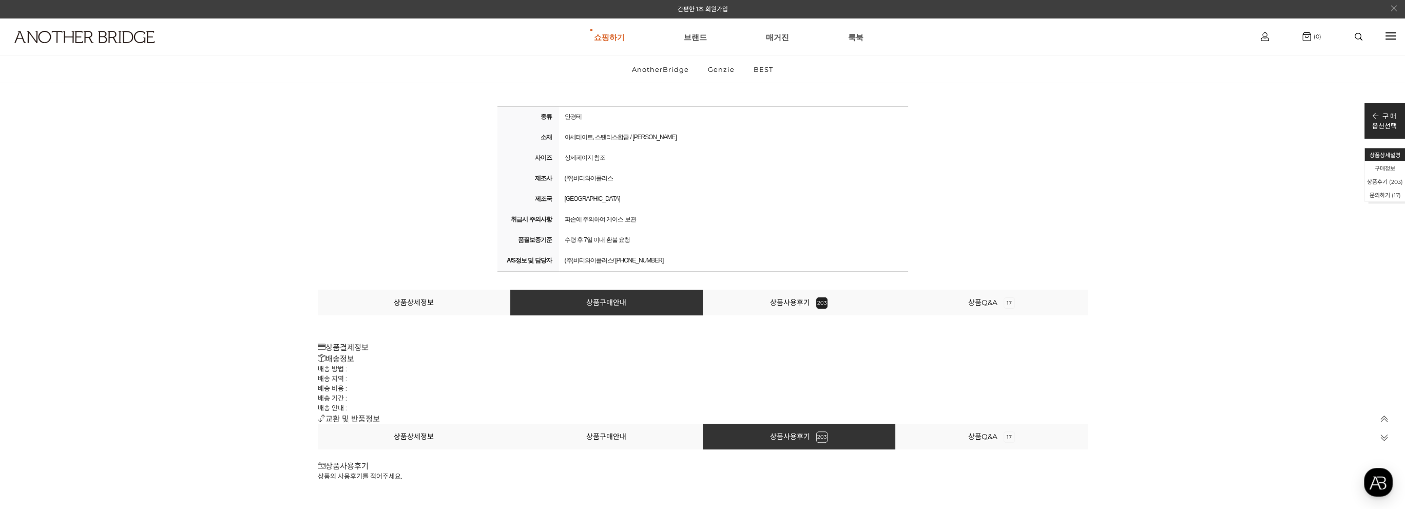
click at [801, 294] on li "상품사용후기 203" at bounding box center [799, 303] width 193 height 26
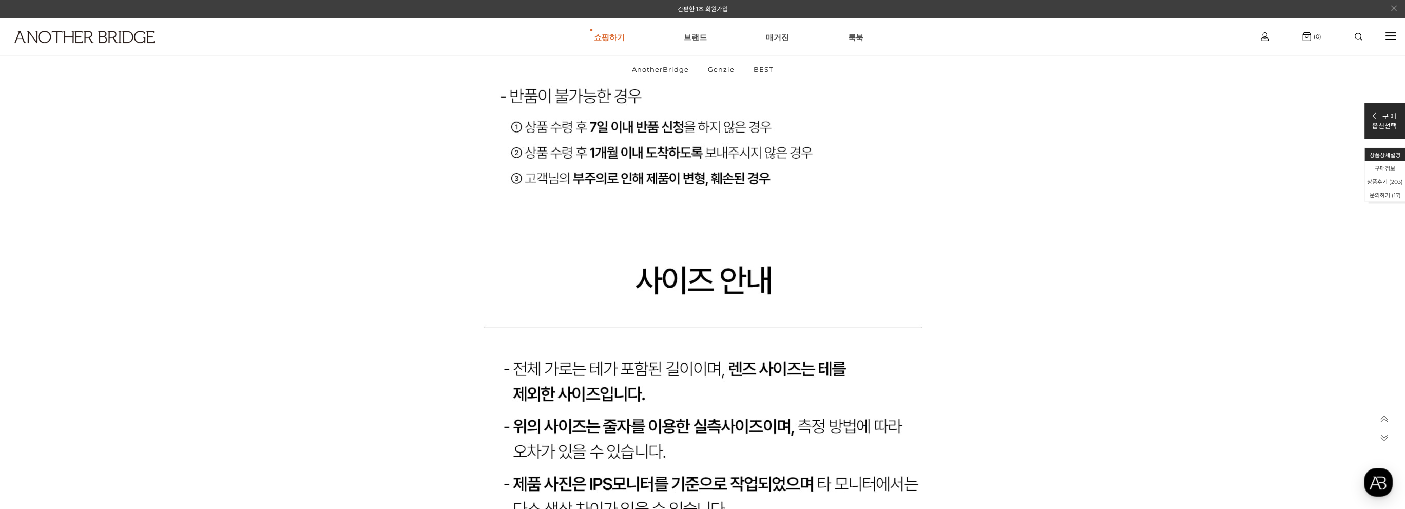
scroll to position [19992, 0]
